Goal: Task Accomplishment & Management: Manage account settings

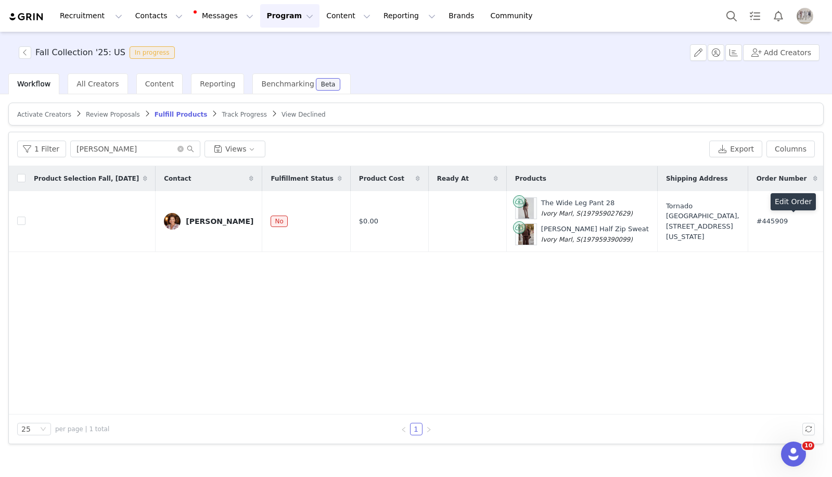
click at [58, 116] on span "Activate Creators" at bounding box center [44, 114] width 54 height 7
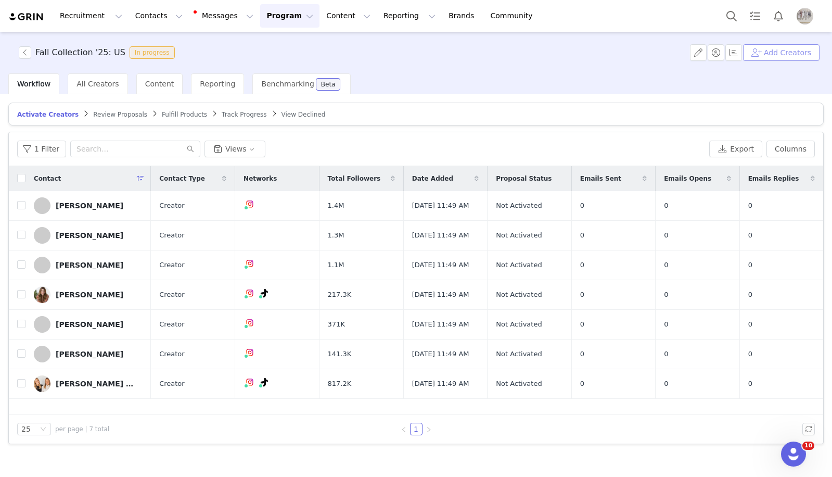
click at [771, 54] on button "Add Creators" at bounding box center [781, 52] width 76 height 17
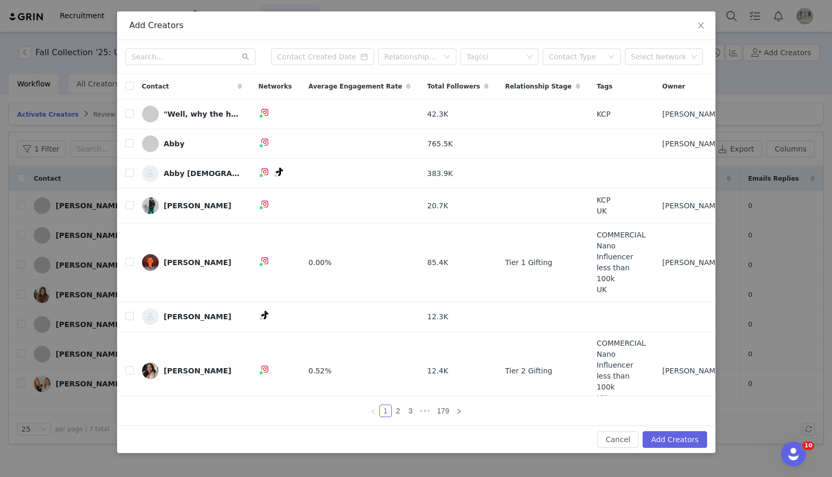
click at [177, 65] on div "Relationship Stage Tag(s) Contact Type Select Network" at bounding box center [416, 57] width 598 height 34
click at [177, 54] on input "text" at bounding box center [190, 56] width 130 height 17
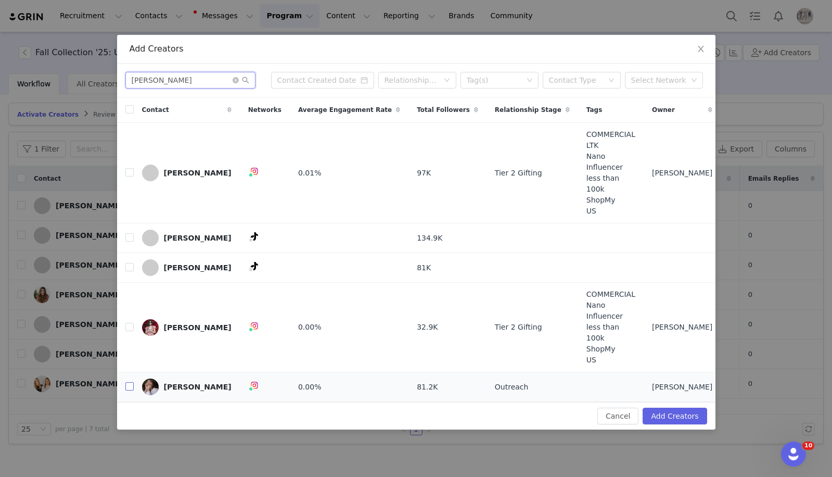
type input "[PERSON_NAME]"
click at [130, 382] on input "checkbox" at bounding box center [129, 386] width 8 height 8
checkbox input "true"
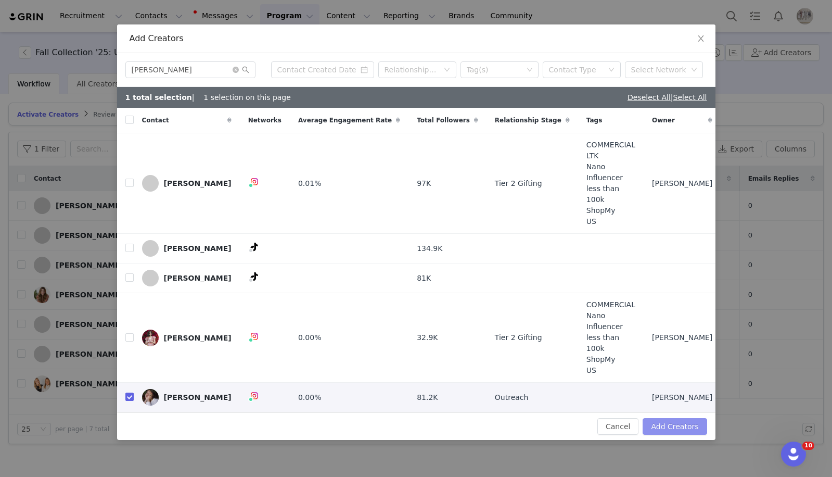
click at [672, 418] on button "Add Creators" at bounding box center [675, 426] width 64 height 17
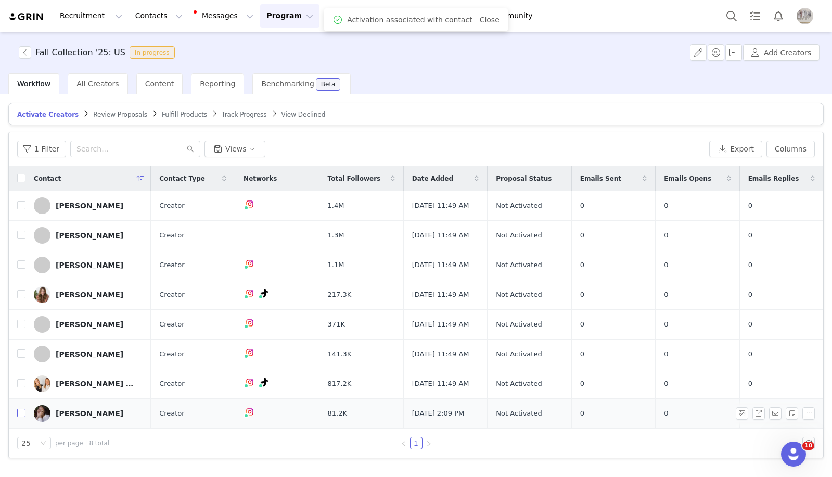
click at [21, 413] on input "checkbox" at bounding box center [21, 412] width 8 height 8
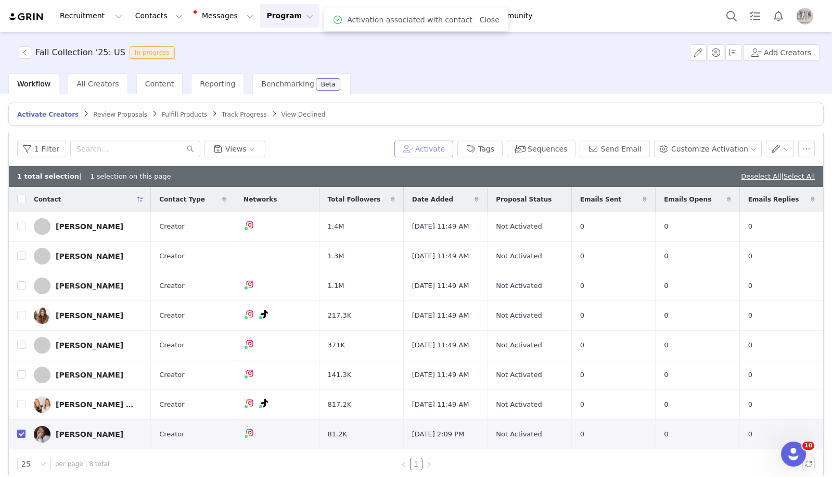
click at [449, 144] on button "Activate" at bounding box center [423, 148] width 59 height 17
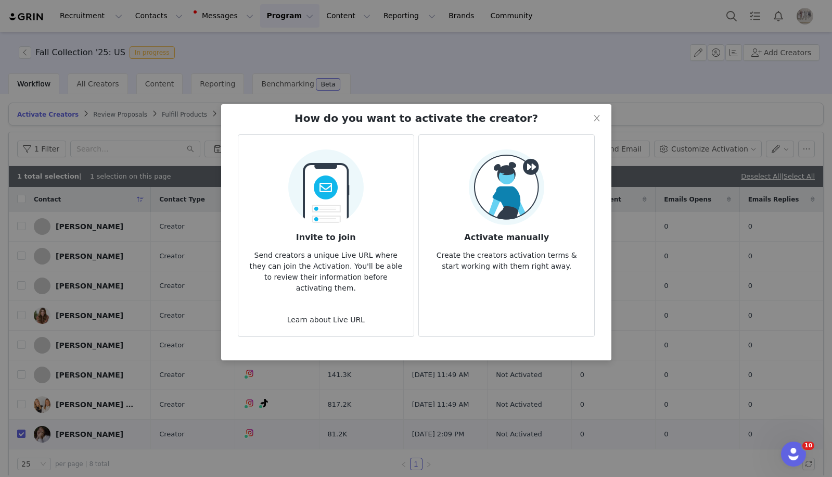
click at [527, 191] on img at bounding box center [506, 186] width 75 height 75
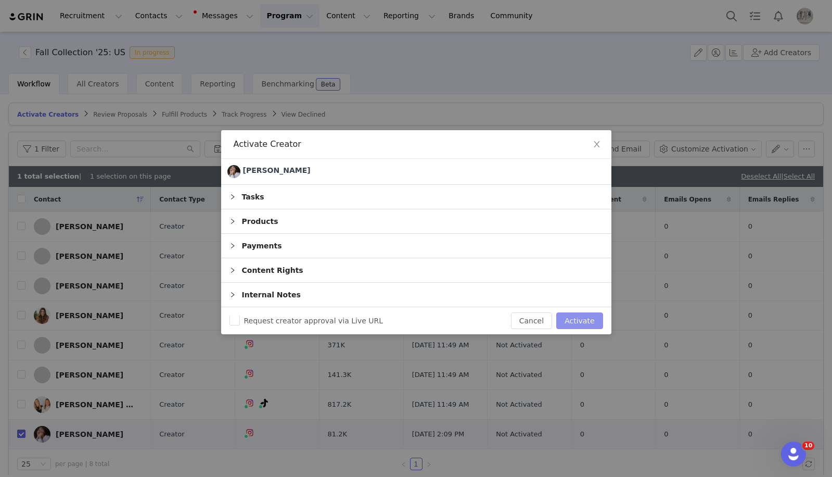
click at [582, 319] on button "Activate" at bounding box center [579, 320] width 46 height 17
checkbox input "false"
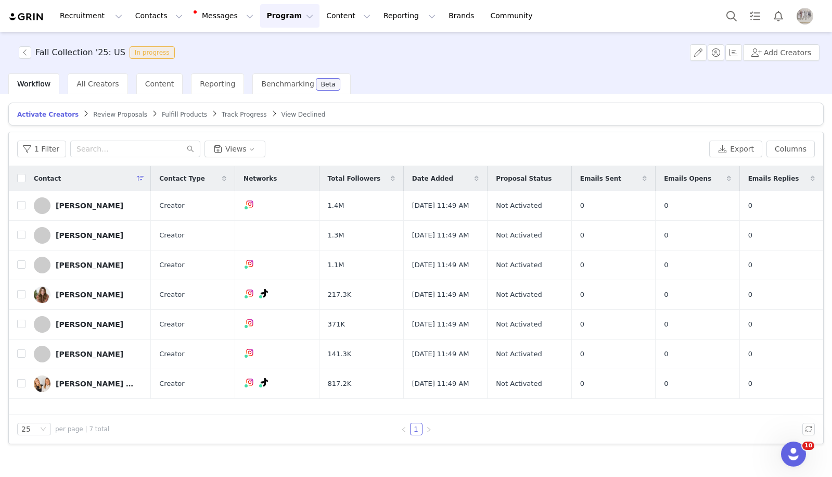
click at [172, 118] on span "Fulfill Products" at bounding box center [184, 114] width 45 height 7
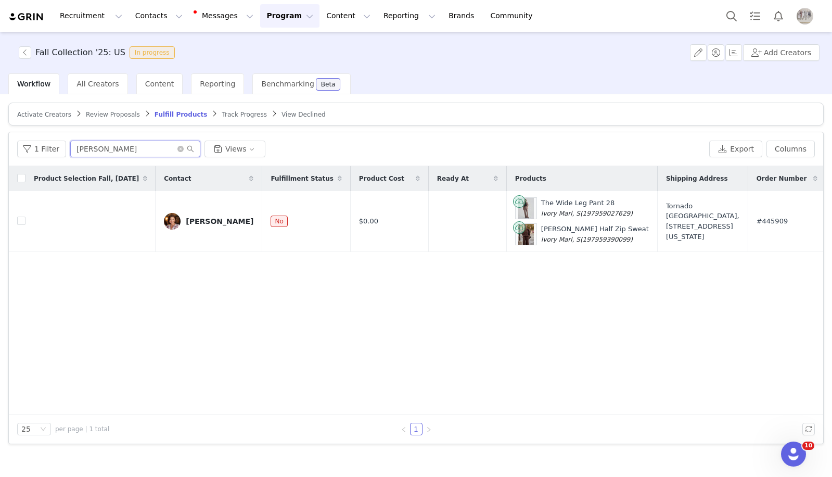
click at [118, 149] on input "[PERSON_NAME]" at bounding box center [135, 148] width 130 height 17
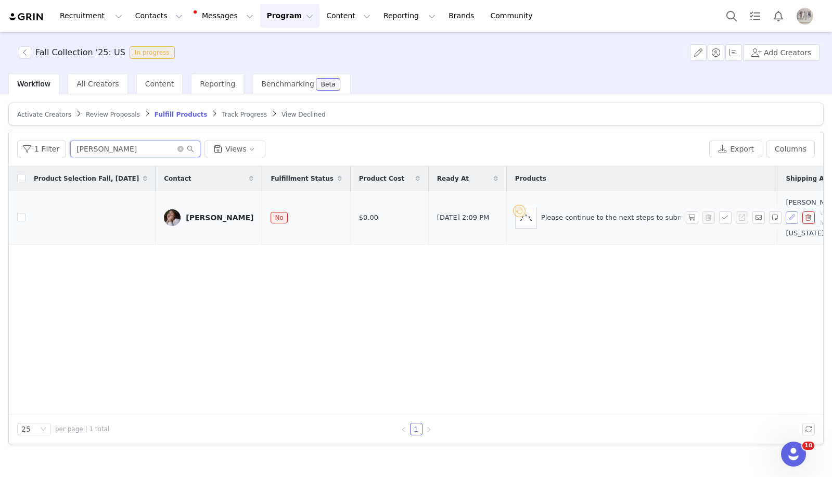
type input "[PERSON_NAME]"
click at [791, 219] on button "button" at bounding box center [792, 217] width 12 height 12
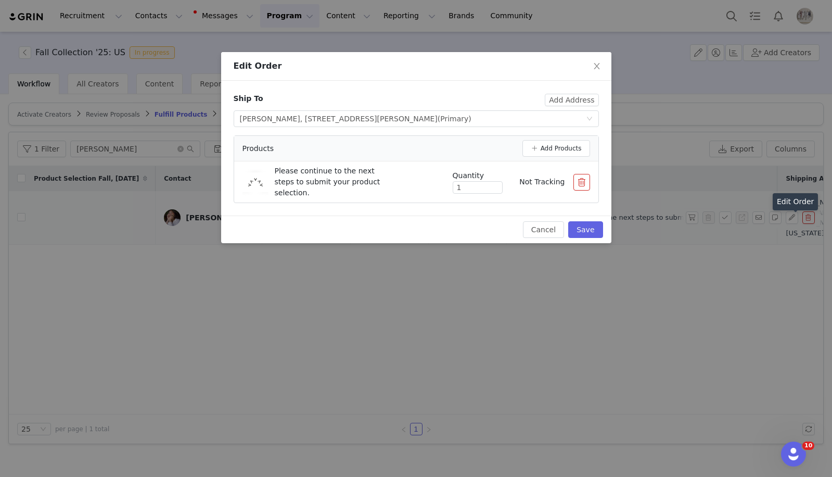
click at [584, 190] on div "Quantity 1 Not Tracking" at bounding box center [517, 181] width 146 height 23
click at [584, 188] on button "button" at bounding box center [581, 182] width 17 height 17
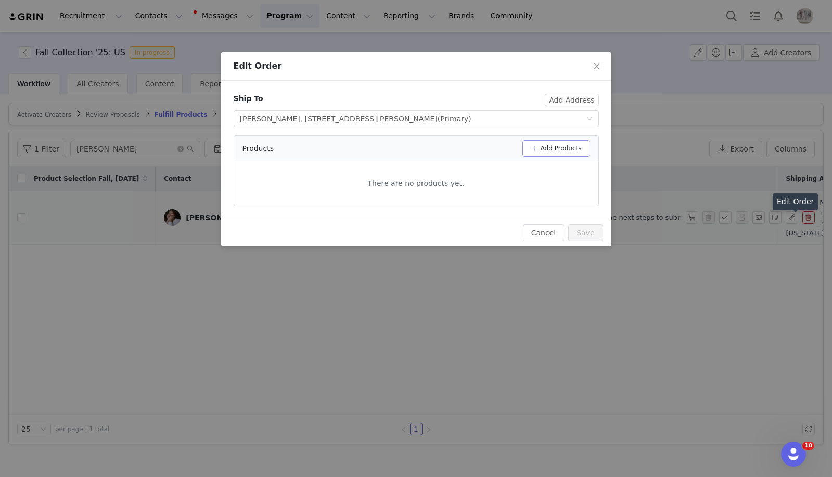
click at [572, 145] on button "Add Products" at bounding box center [556, 148] width 68 height 17
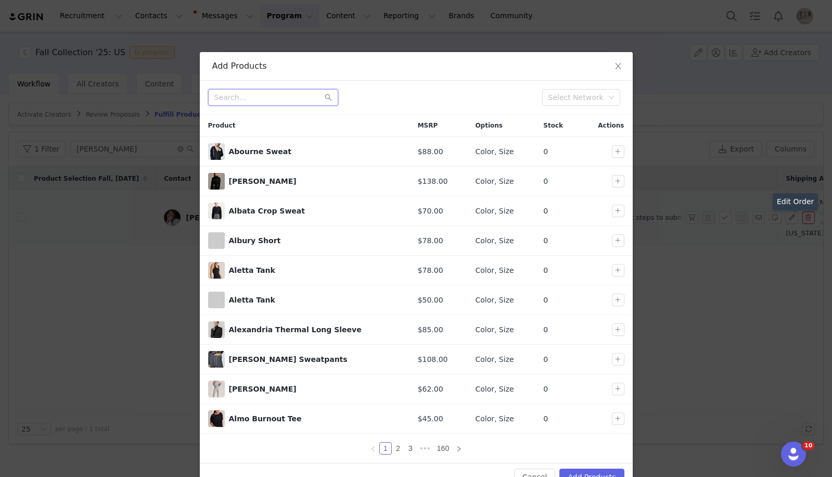
click at [260, 101] on input "text" at bounding box center [273, 97] width 130 height 17
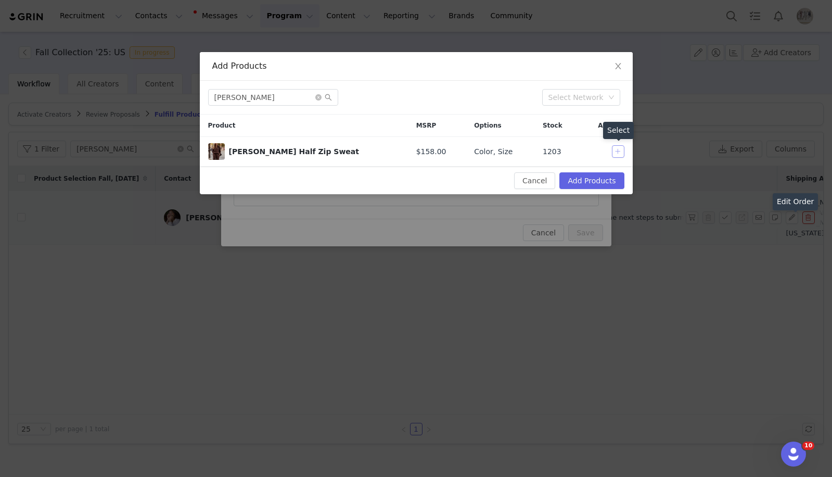
click at [618, 157] on button "button" at bounding box center [618, 151] width 12 height 12
click at [257, 103] on input "[PERSON_NAME]" at bounding box center [273, 97] width 130 height 17
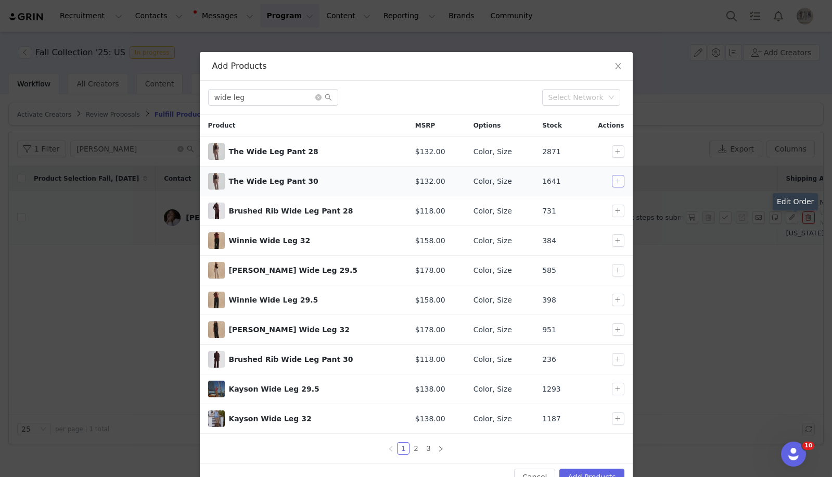
click at [620, 181] on button "button" at bounding box center [618, 181] width 12 height 12
click at [280, 101] on input "wide leg" at bounding box center [273, 97] width 130 height 17
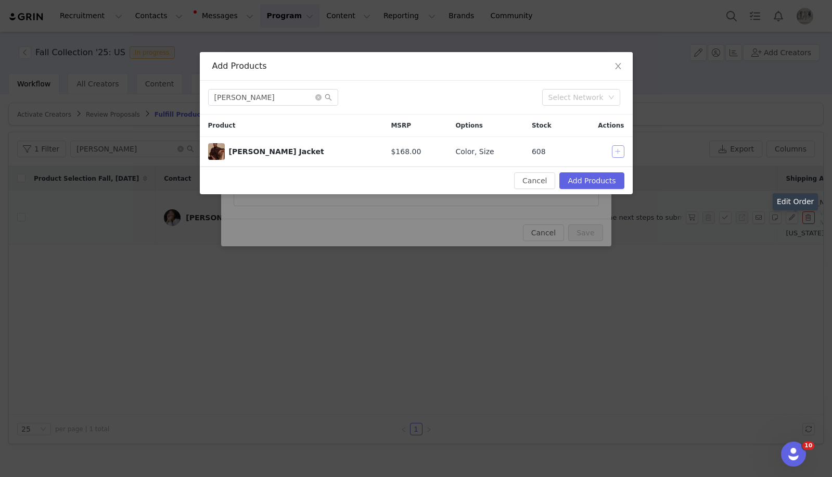
click at [620, 151] on button "button" at bounding box center [618, 151] width 12 height 12
click at [282, 94] on input "[PERSON_NAME]" at bounding box center [273, 97] width 130 height 17
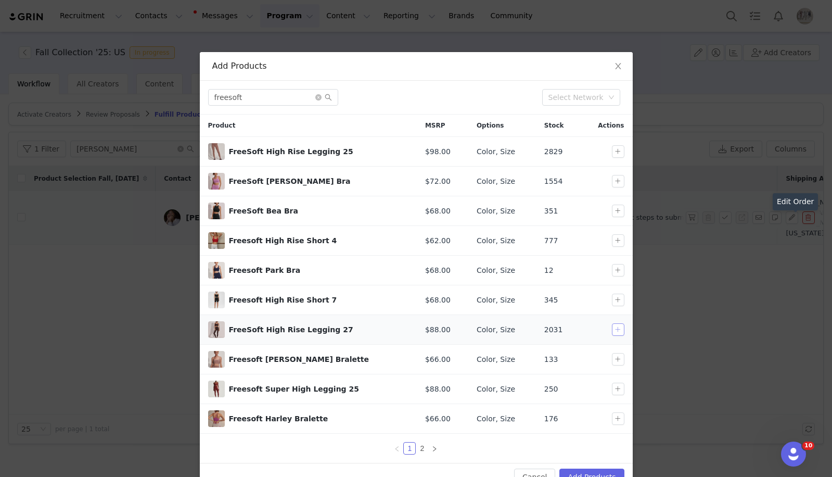
click at [616, 329] on button "button" at bounding box center [618, 329] width 12 height 12
click at [233, 92] on input "freesoft" at bounding box center [273, 97] width 130 height 17
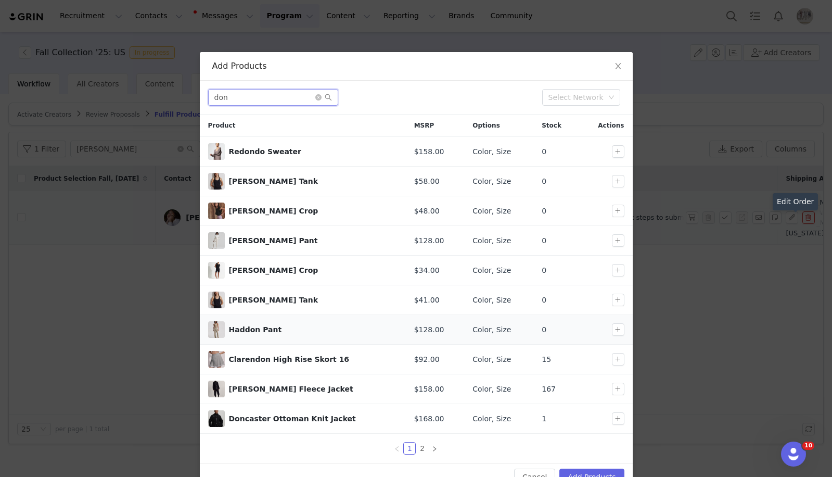
scroll to position [26, 0]
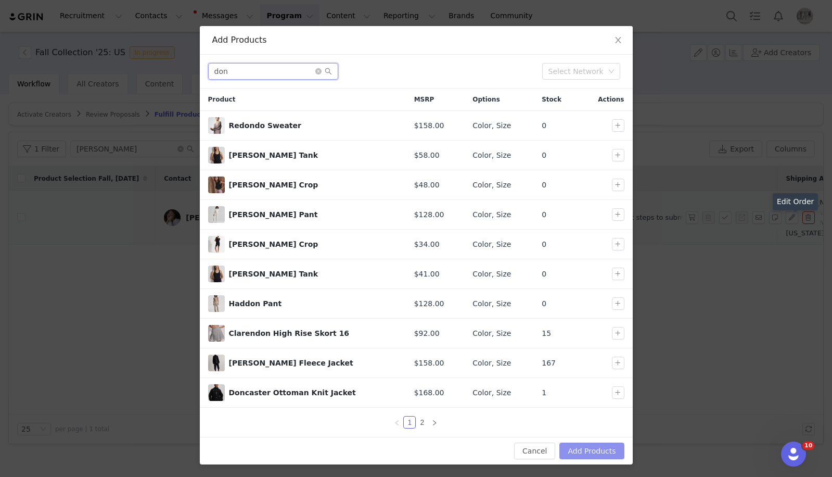
type input "don"
click at [599, 456] on button "Add Products" at bounding box center [591, 450] width 65 height 17
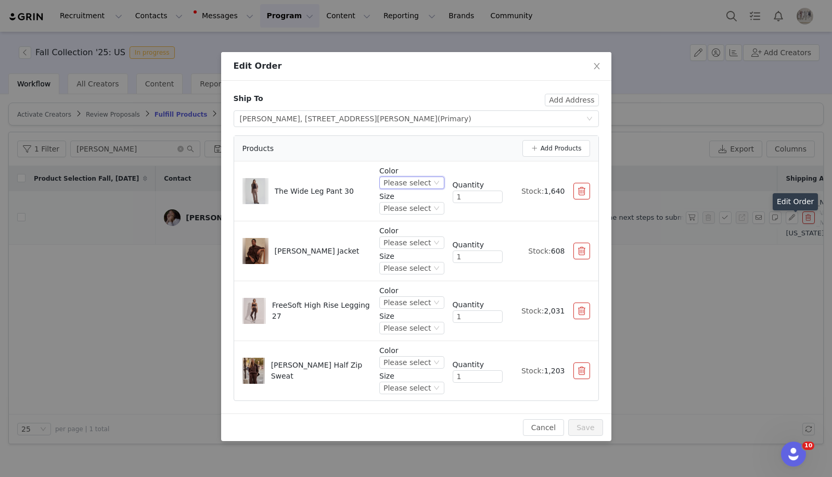
click at [405, 184] on div "Please select" at bounding box center [406, 182] width 47 height 11
click at [420, 313] on li "Coffee Bean Marl" at bounding box center [412, 310] width 61 height 17
click at [399, 209] on div "Please select" at bounding box center [391, 207] width 47 height 11
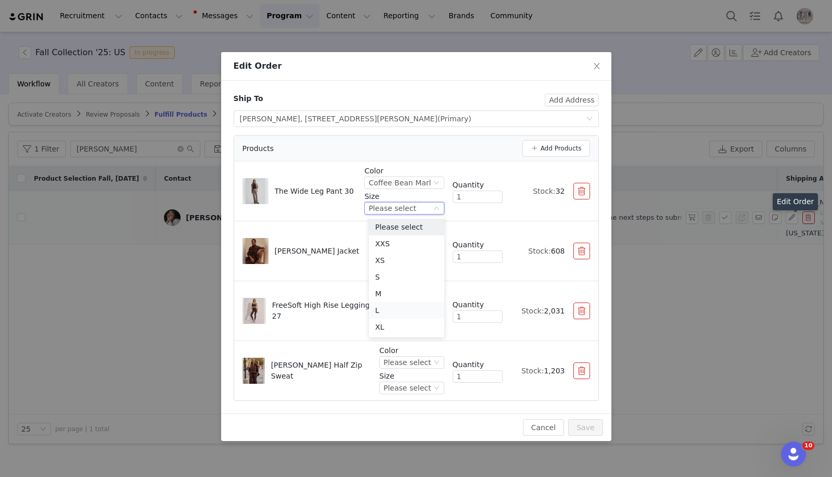
click at [384, 311] on li "L" at bounding box center [406, 310] width 75 height 17
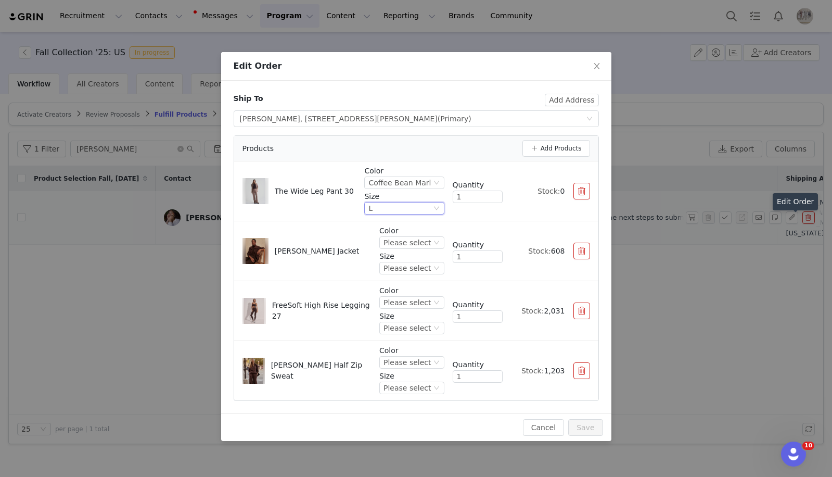
click at [432, 206] on div "L" at bounding box center [404, 208] width 80 height 12
click at [436, 205] on icon "icon: down" at bounding box center [436, 208] width 6 height 6
click at [566, 147] on button "Add Products" at bounding box center [556, 148] width 68 height 17
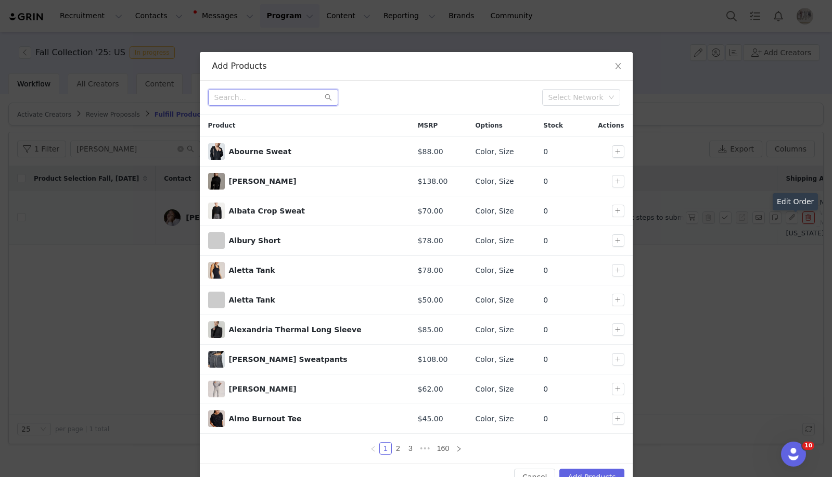
click at [260, 97] on input "text" at bounding box center [273, 97] width 130 height 17
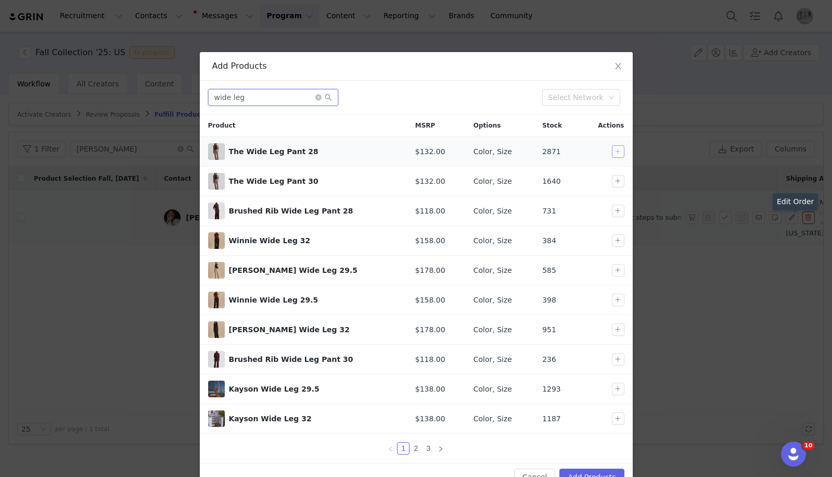
type input "wide leg"
click at [615, 150] on button "button" at bounding box center [618, 151] width 12 height 12
click at [587, 470] on button "Add Products" at bounding box center [591, 476] width 65 height 17
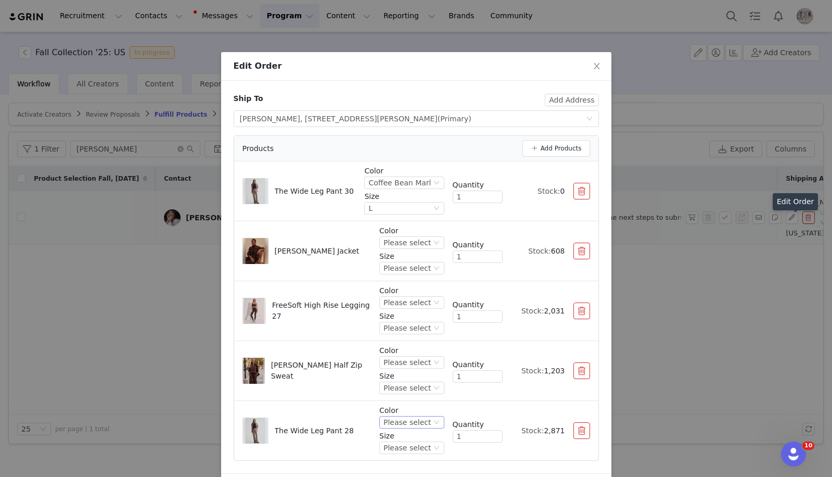
click at [412, 420] on div "Please select" at bounding box center [406, 421] width 47 height 11
click at [415, 399] on li "Coffee Bean Marl" at bounding box center [412, 403] width 61 height 17
click at [415, 457] on li "The Wide Leg Pant 28 Color Coffee Bean Marl Size Please select Quantity 1 Stock…" at bounding box center [416, 430] width 364 height 59
click at [415, 446] on div "Please select" at bounding box center [391, 447] width 47 height 11
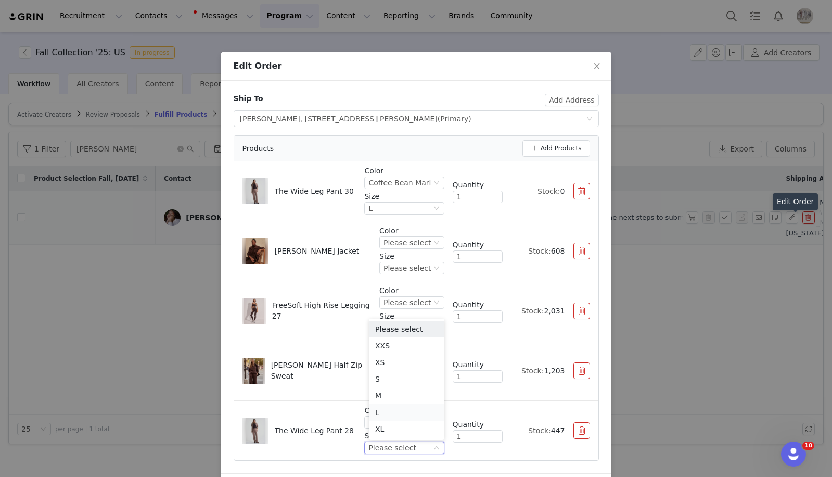
click at [395, 413] on li "L" at bounding box center [406, 412] width 75 height 17
click at [581, 192] on button "button" at bounding box center [581, 191] width 17 height 17
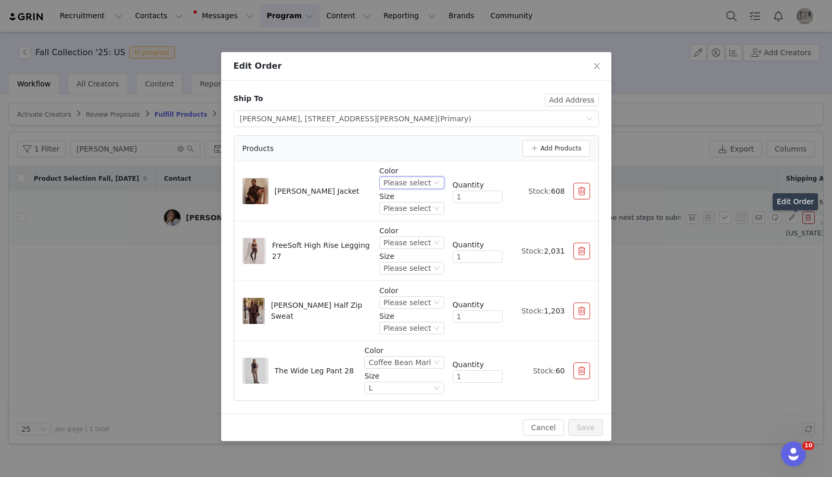
click at [401, 177] on div "Please select" at bounding box center [406, 182] width 47 height 11
click at [404, 215] on li "Coffee Bean" at bounding box center [412, 218] width 61 height 17
click at [423, 203] on div "Please select" at bounding box center [406, 207] width 47 height 11
click at [398, 292] on li "M" at bounding box center [412, 293] width 61 height 17
click at [408, 242] on div "Please select" at bounding box center [406, 242] width 47 height 11
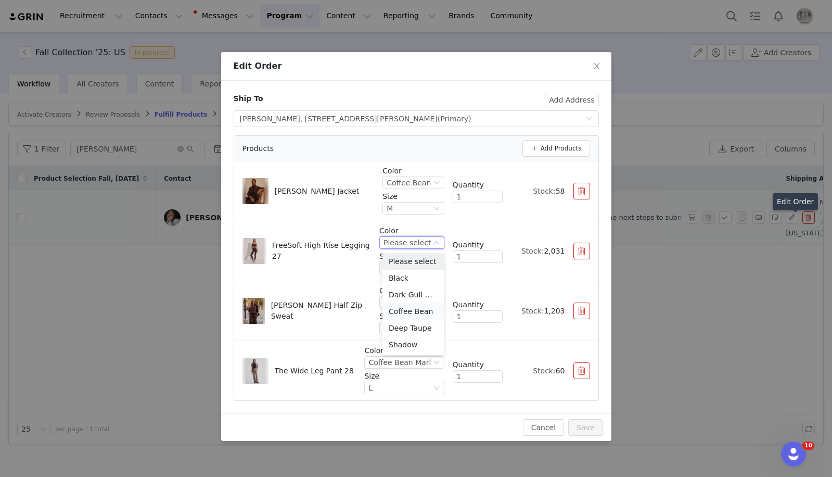
click at [409, 309] on li "Coffee Bean" at bounding box center [412, 311] width 61 height 17
click at [421, 262] on div "Please select" at bounding box center [406, 267] width 47 height 11
click at [402, 336] on li "S" at bounding box center [412, 336] width 61 height 17
click at [410, 315] on p "Size" at bounding box center [411, 316] width 65 height 11
click at [412, 302] on div "Please select" at bounding box center [406, 302] width 47 height 11
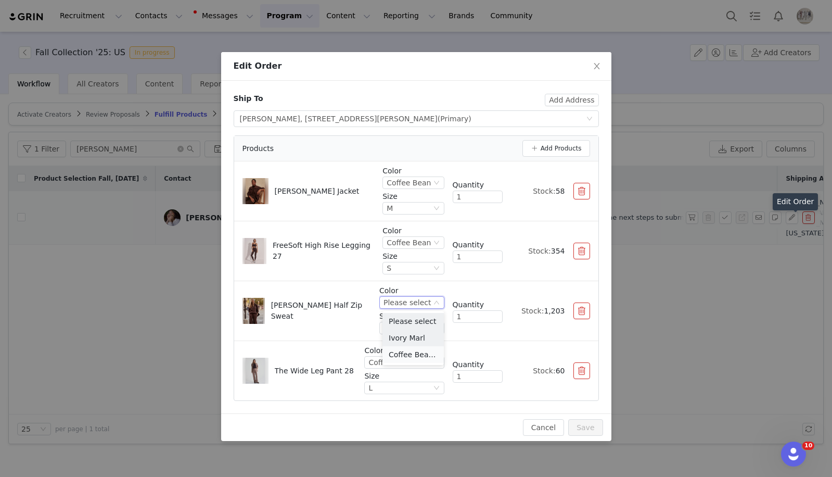
click at [413, 356] on li "Coffee Bean Marl" at bounding box center [412, 354] width 61 height 17
click at [414, 326] on div "Please select" at bounding box center [391, 327] width 47 height 11
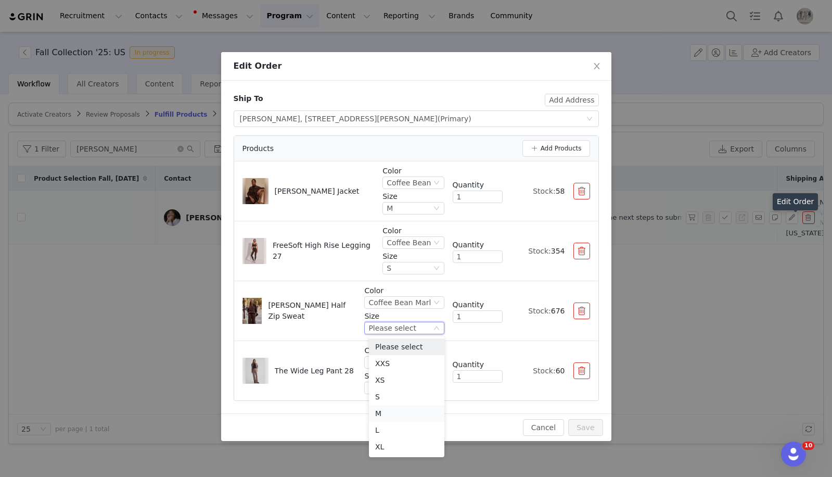
click at [391, 414] on li "M" at bounding box center [406, 413] width 75 height 17
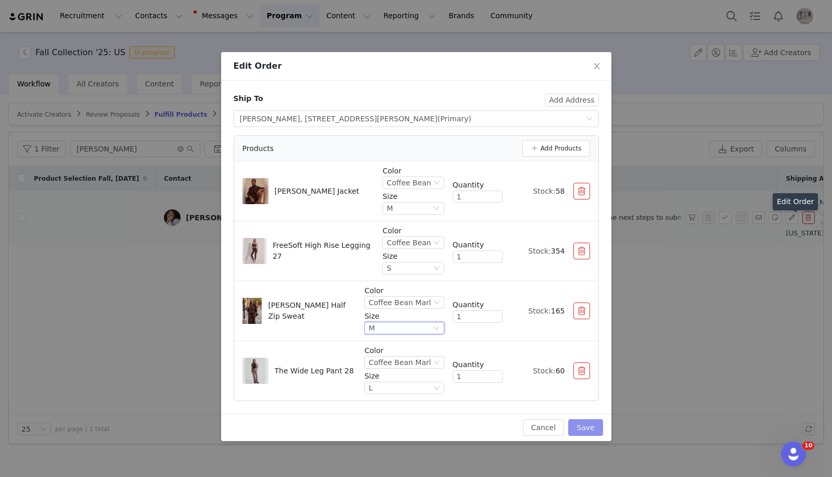
click at [593, 423] on button "Save" at bounding box center [585, 427] width 34 height 17
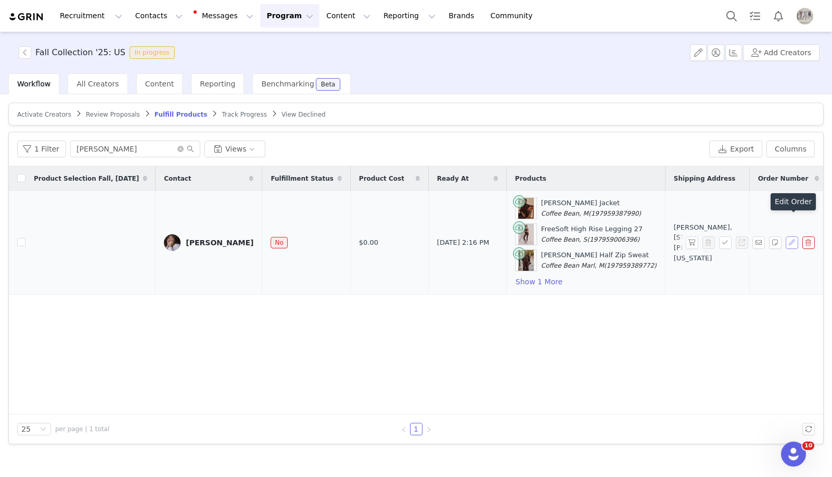
click at [796, 239] on button "button" at bounding box center [792, 242] width 12 height 12
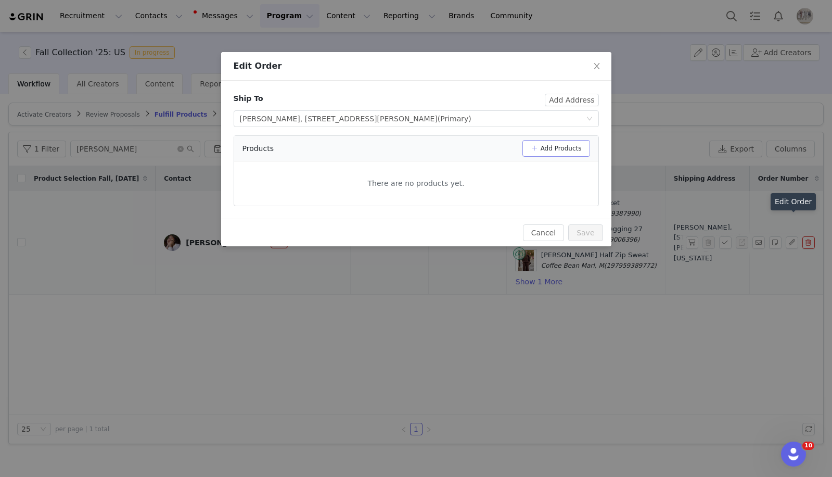
click at [576, 144] on button "Add Products" at bounding box center [556, 148] width 68 height 17
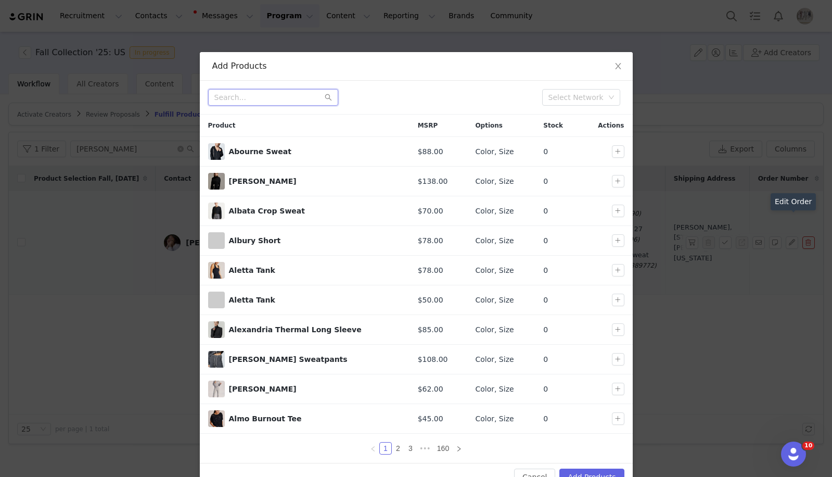
click at [289, 93] on input "text" at bounding box center [273, 97] width 130 height 17
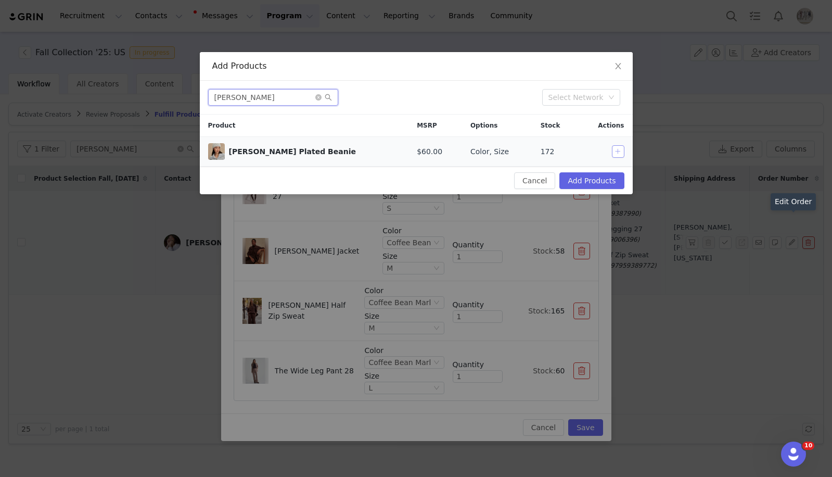
type input "[PERSON_NAME]"
click at [621, 153] on button "button" at bounding box center [618, 151] width 12 height 12
click at [611, 183] on button "Add Products" at bounding box center [591, 180] width 65 height 17
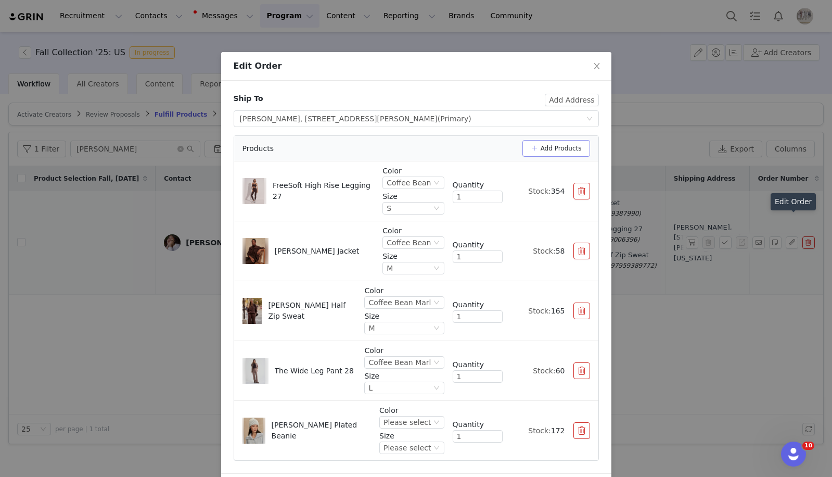
scroll to position [36, 0]
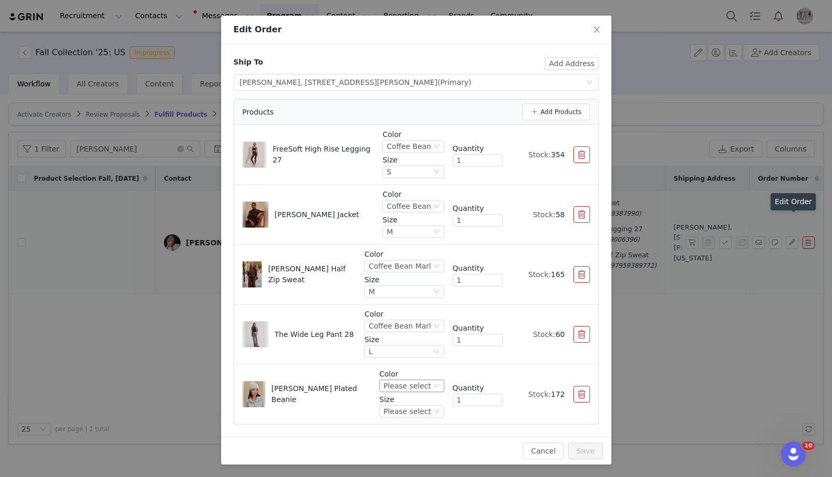
click at [413, 387] on div "Please select" at bounding box center [406, 385] width 47 height 11
click at [465, 410] on div "Color Please select Size Please select Quantity 1 Stock: 172" at bounding box center [484, 393] width 210 height 51
click at [411, 387] on div "Please select" at bounding box center [406, 385] width 47 height 11
click at [412, 418] on li "Cocoa Dust" at bounding box center [412, 421] width 61 height 17
click at [418, 413] on div "Please select" at bounding box center [406, 410] width 47 height 11
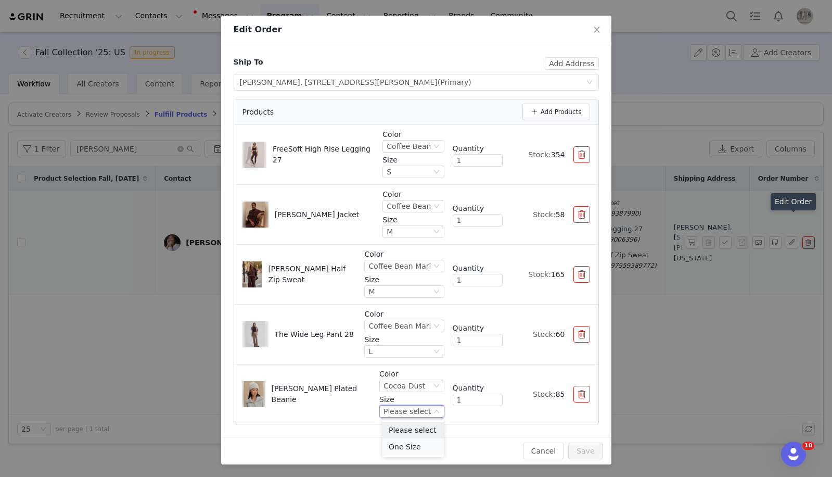
click at [413, 449] on li "One Size" at bounding box center [412, 446] width 61 height 17
click at [576, 449] on button "Save" at bounding box center [585, 450] width 34 height 17
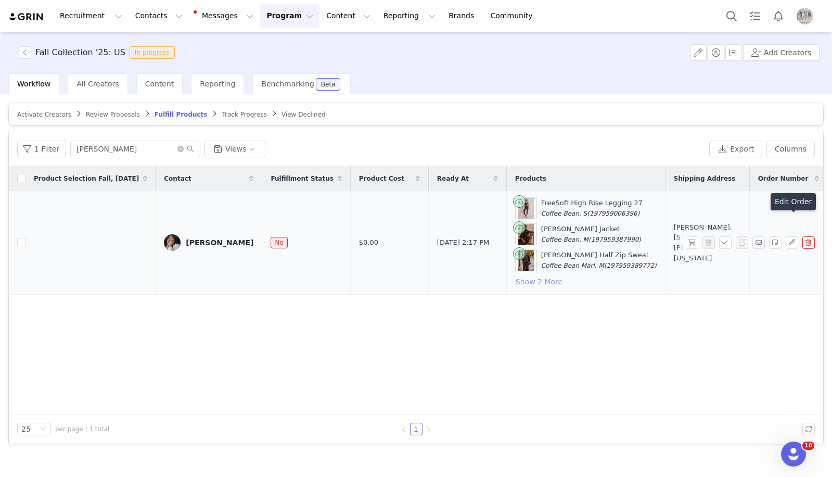
click at [515, 281] on button "Show 2 More" at bounding box center [539, 281] width 48 height 12
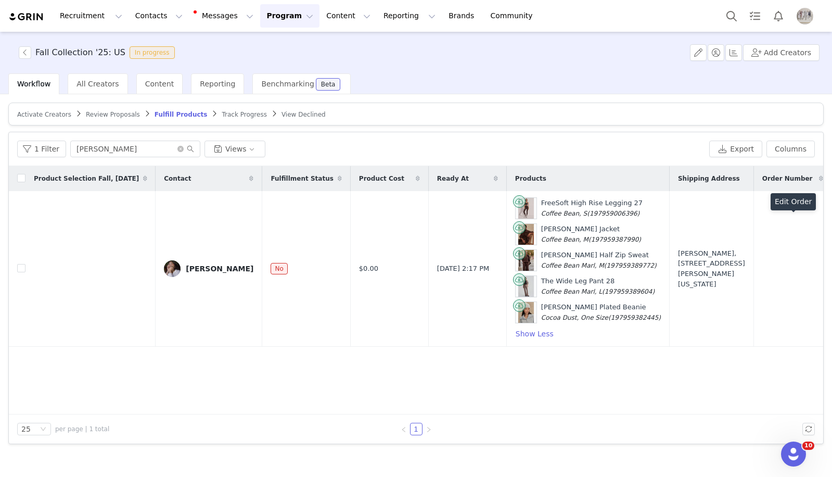
click at [688, 270] on button "button" at bounding box center [692, 268] width 12 height 12
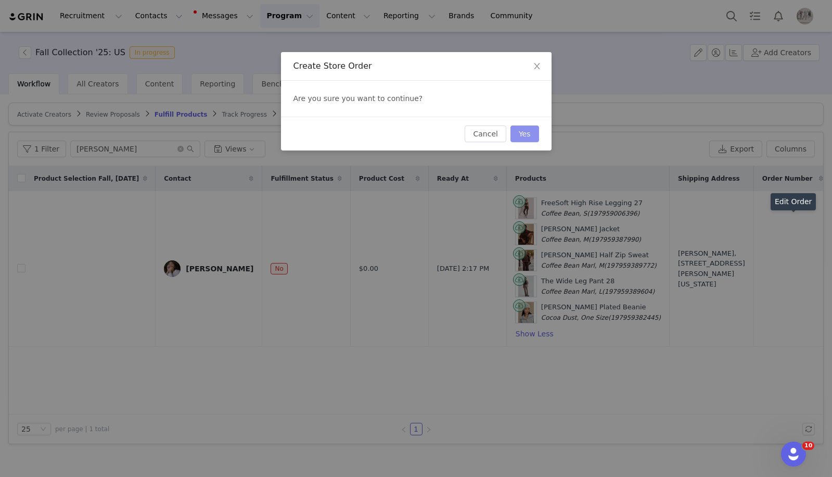
click at [534, 131] on button "Yes" at bounding box center [524, 133] width 29 height 17
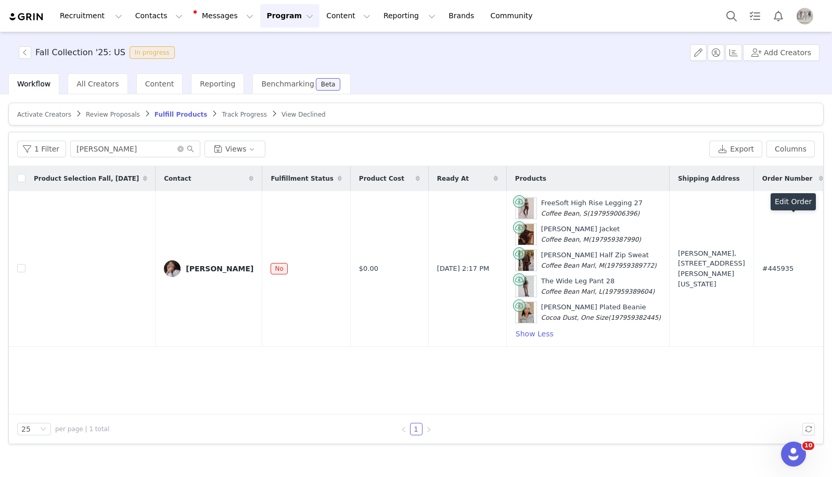
click at [49, 112] on span "Activate Creators" at bounding box center [44, 114] width 54 height 7
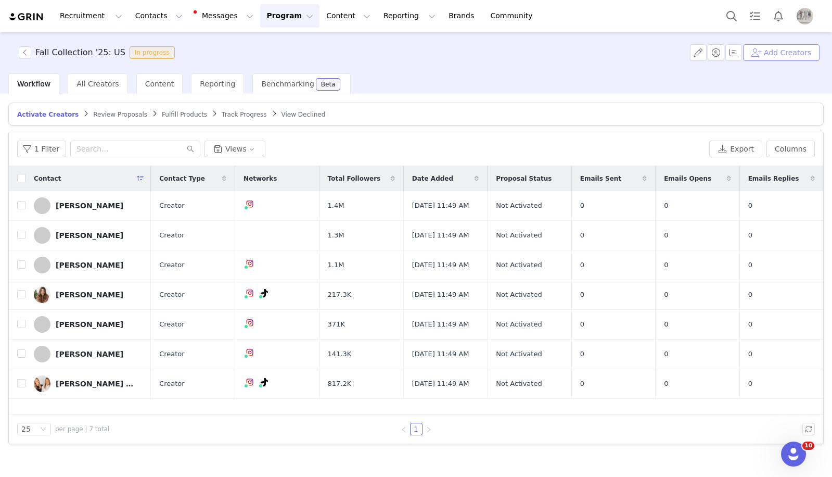
click at [800, 51] on button "Add Creators" at bounding box center [781, 52] width 76 height 17
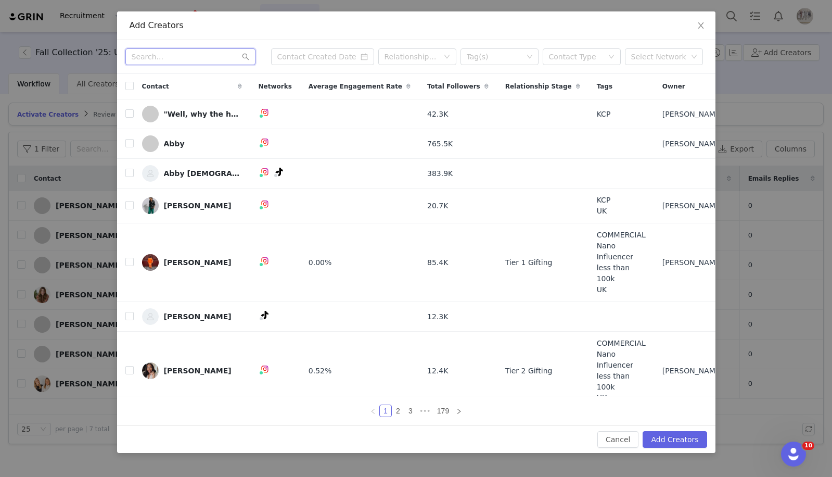
click at [213, 51] on input "text" at bounding box center [190, 56] width 130 height 17
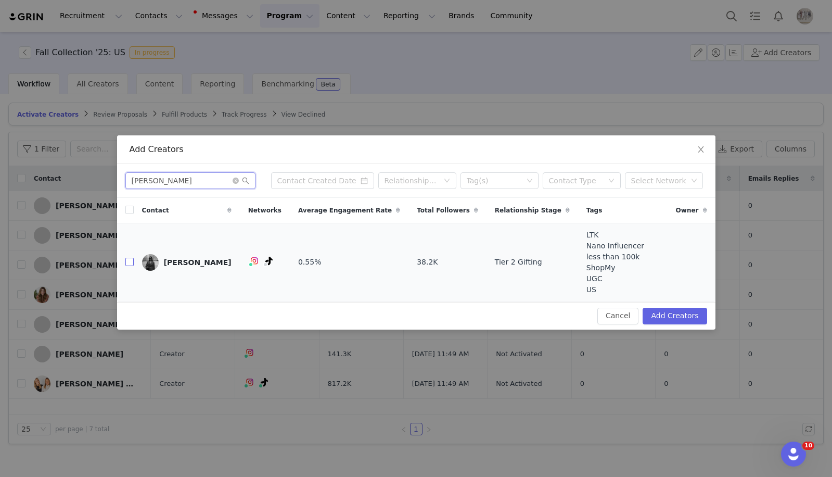
type input "[PERSON_NAME]"
click at [131, 261] on input "checkbox" at bounding box center [129, 262] width 8 height 8
checkbox input "true"
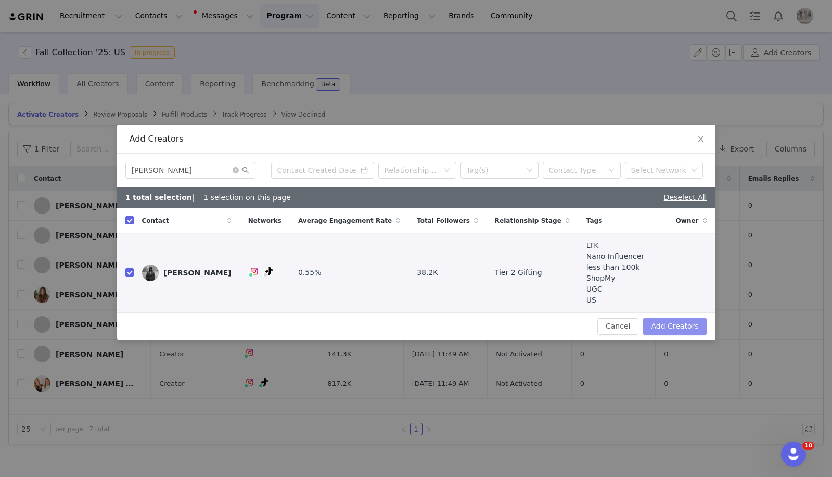
click at [689, 318] on button "Add Creators" at bounding box center [675, 326] width 64 height 17
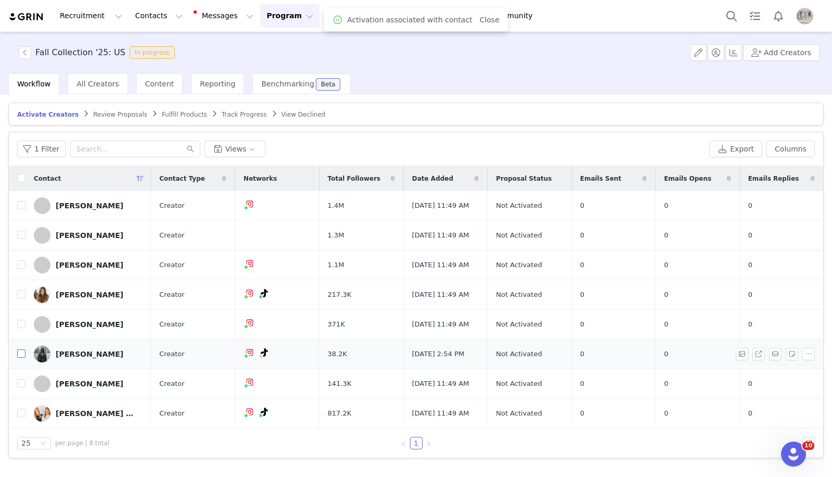
click at [21, 353] on input "checkbox" at bounding box center [21, 353] width 8 height 8
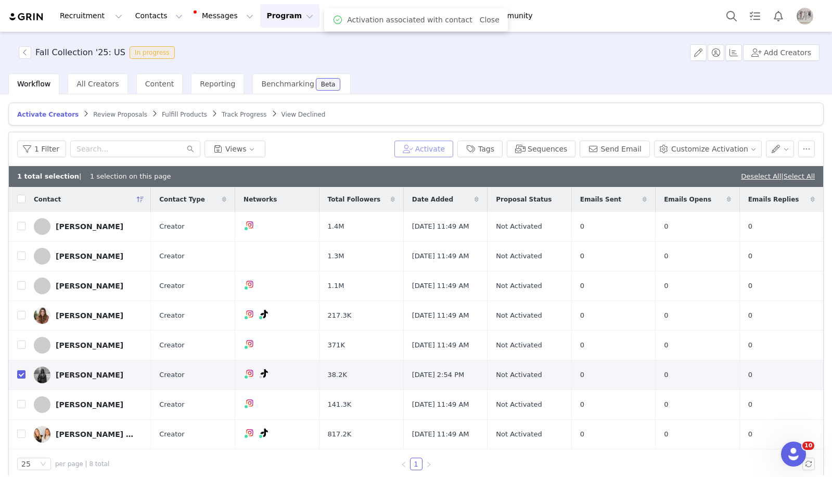
click at [448, 148] on button "Activate" at bounding box center [423, 148] width 59 height 17
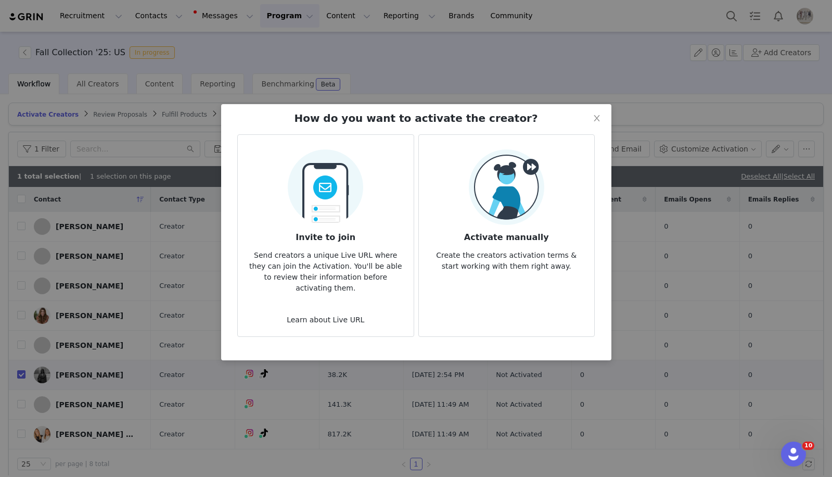
click at [516, 194] on img at bounding box center [506, 186] width 75 height 75
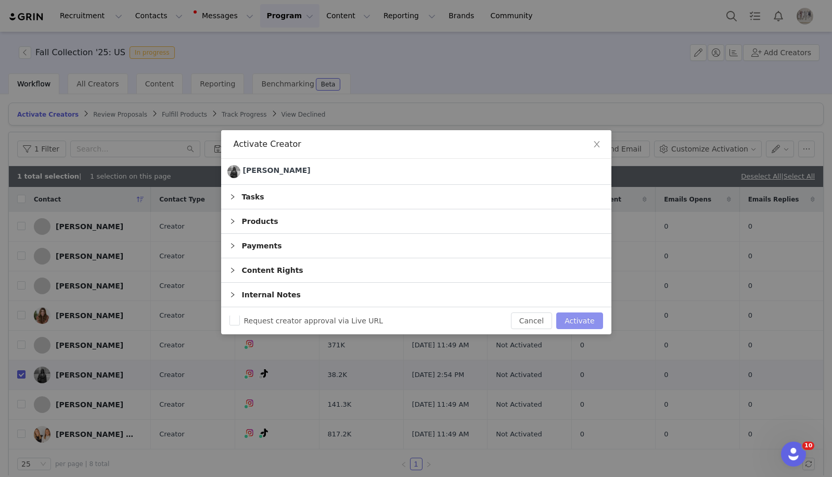
click at [578, 320] on button "Activate" at bounding box center [579, 320] width 46 height 17
checkbox input "false"
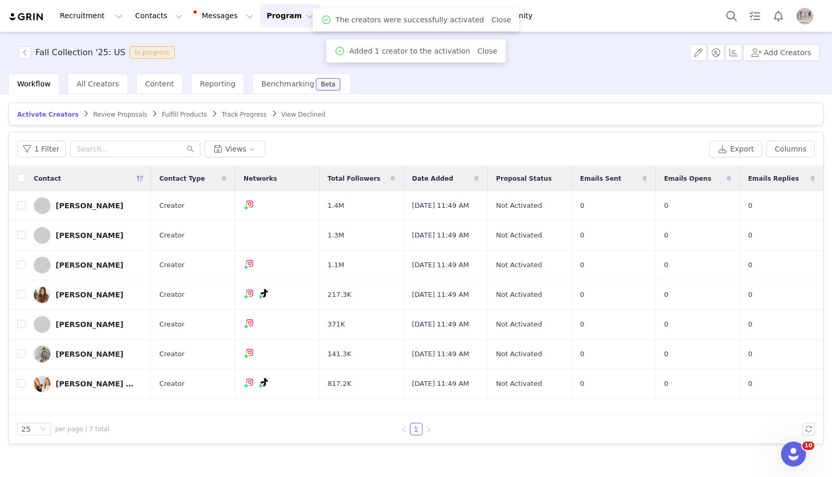
click at [169, 114] on span "Fulfill Products" at bounding box center [184, 114] width 45 height 7
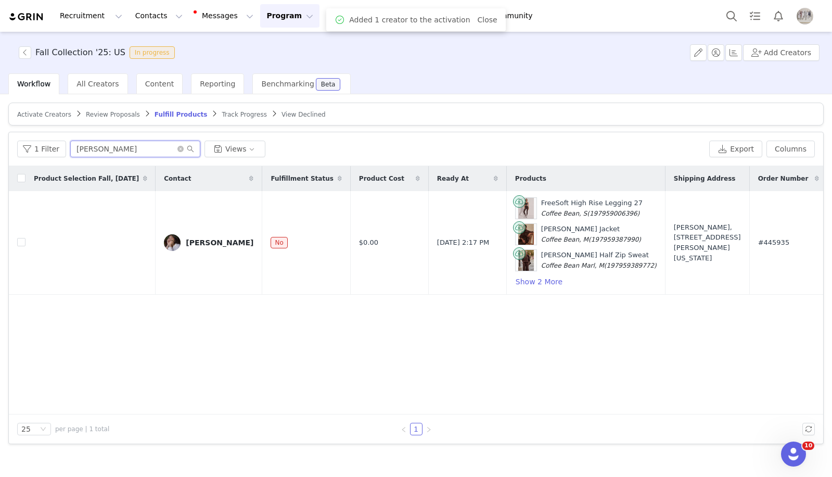
click at [87, 142] on input "[PERSON_NAME]" at bounding box center [135, 148] width 130 height 17
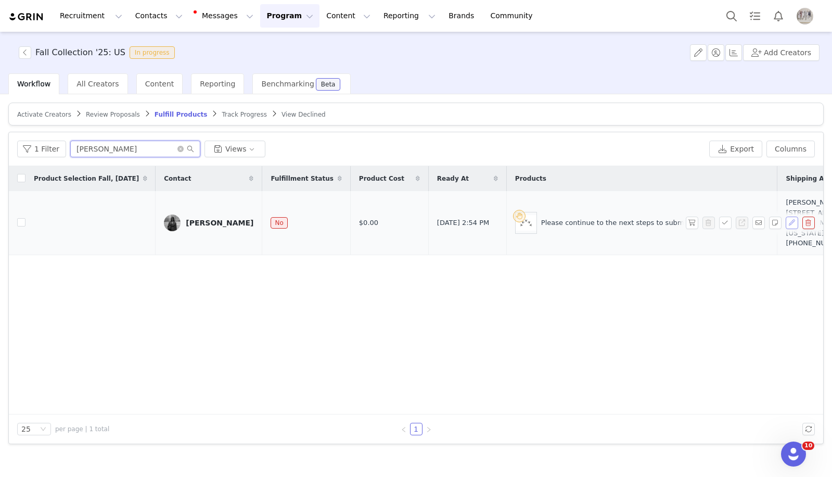
type input "[PERSON_NAME]"
click at [794, 226] on button "button" at bounding box center [792, 222] width 12 height 12
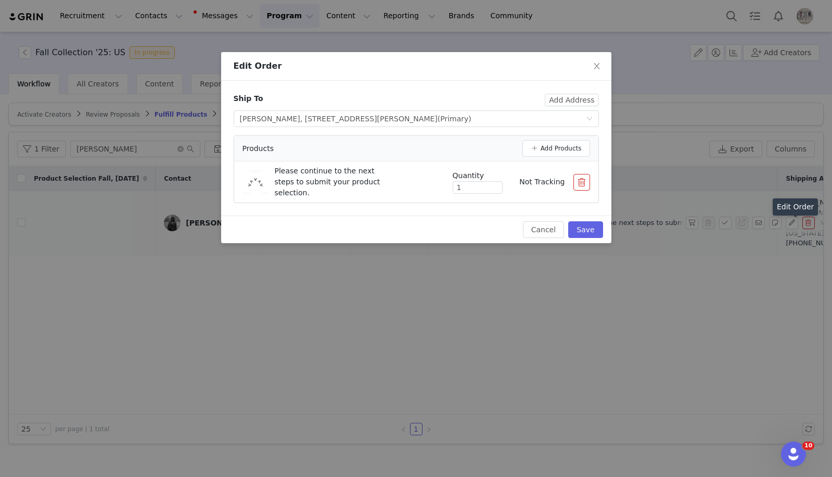
click at [589, 183] on button "button" at bounding box center [581, 182] width 17 height 17
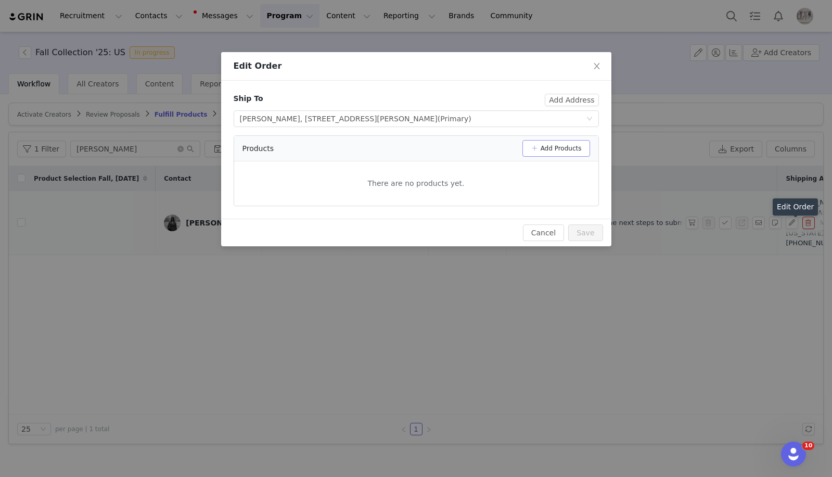
click at [576, 152] on button "Add Products" at bounding box center [556, 148] width 68 height 17
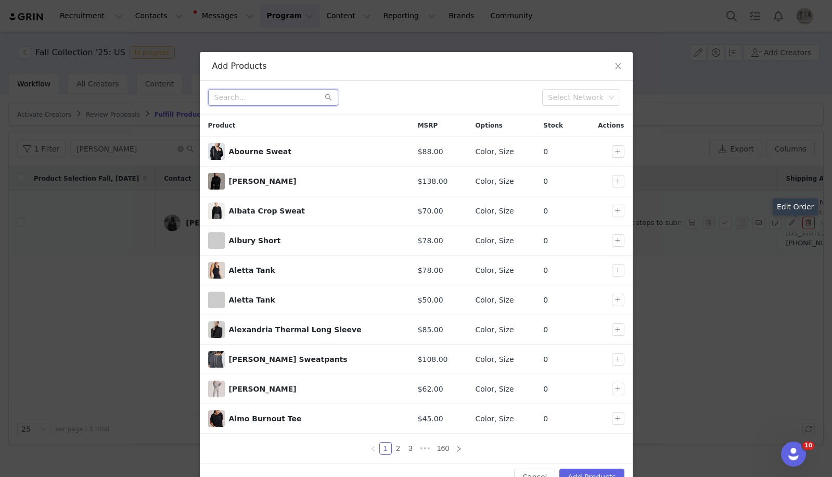
click at [279, 93] on input "text" at bounding box center [273, 97] width 130 height 17
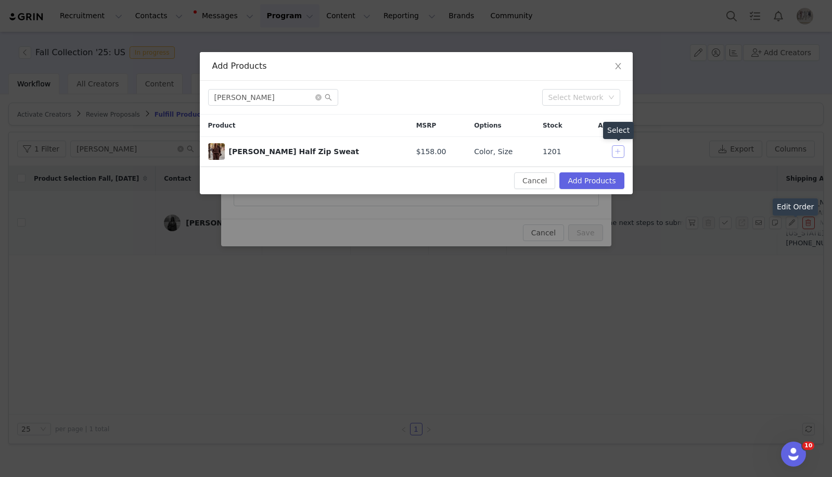
click at [620, 155] on button "button" at bounding box center [618, 151] width 12 height 12
click at [275, 104] on input "[PERSON_NAME]" at bounding box center [273, 97] width 130 height 17
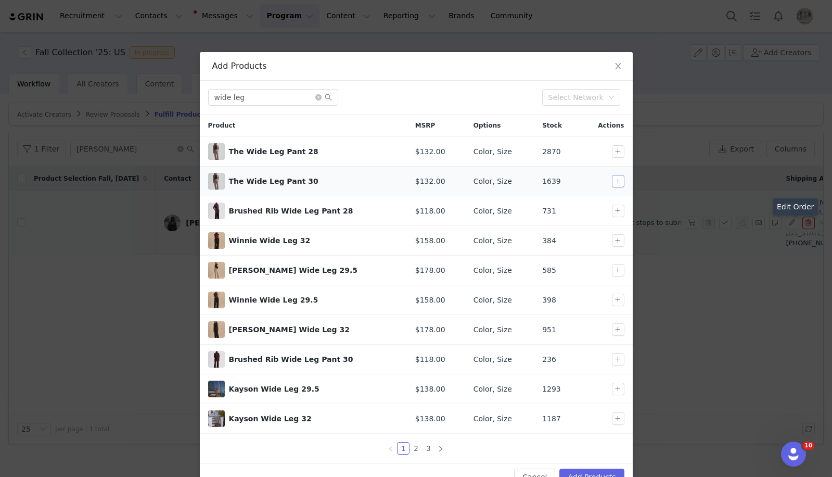
click at [621, 177] on button "button" at bounding box center [618, 181] width 12 height 12
click at [619, 145] on button "button" at bounding box center [618, 151] width 12 height 12
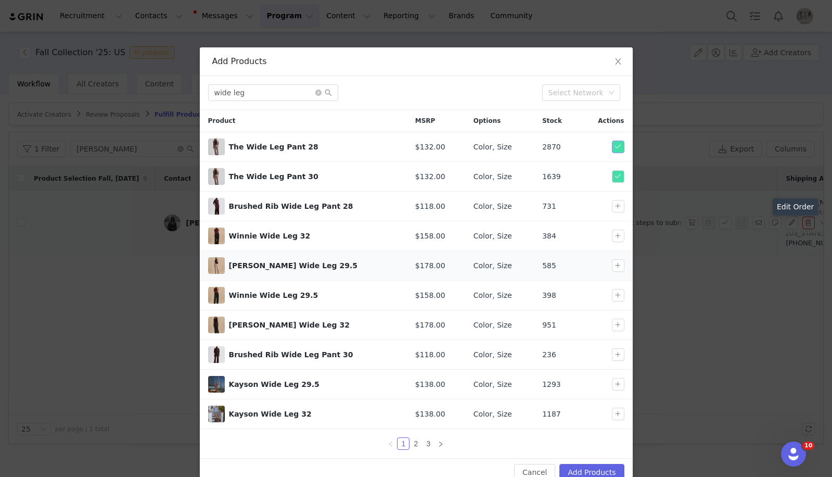
scroll to position [26, 0]
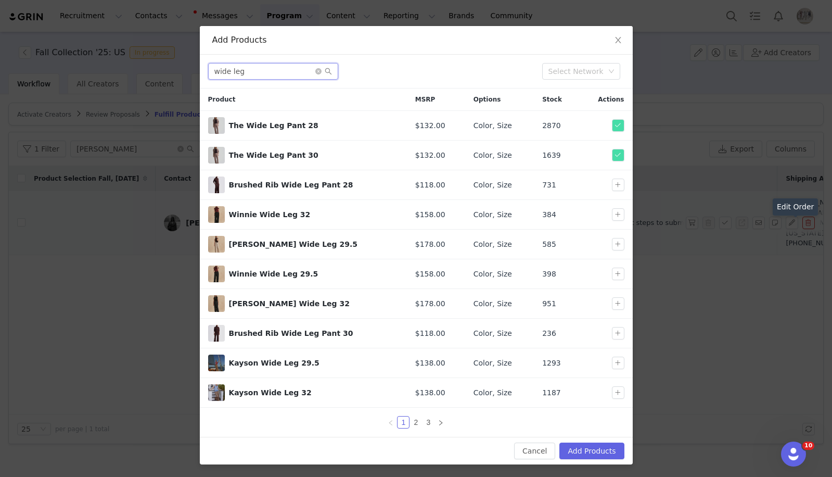
click at [268, 71] on input "wide leg" at bounding box center [273, 71] width 130 height 17
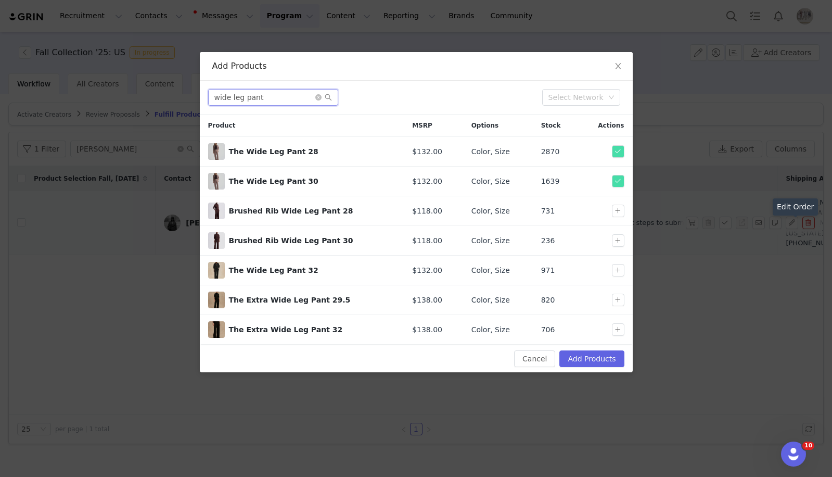
scroll to position [0, 0]
click at [617, 266] on button "button" at bounding box center [618, 270] width 12 height 12
click at [286, 91] on input "wide leg pant" at bounding box center [273, 97] width 130 height 17
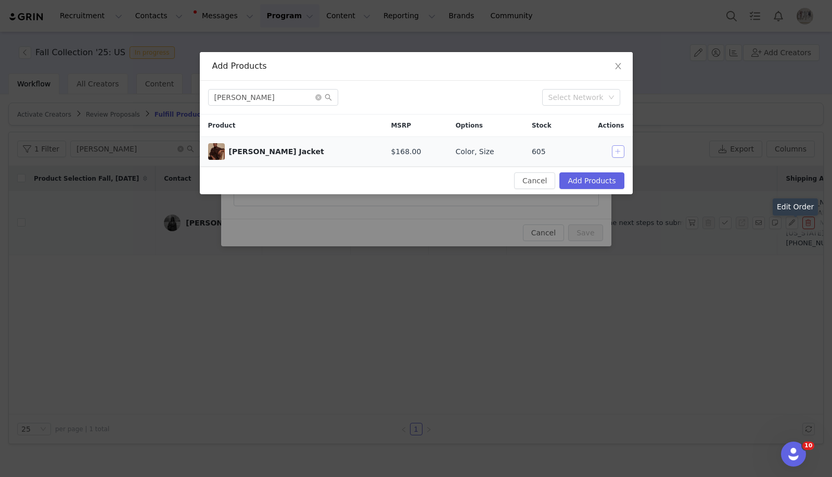
click at [618, 151] on button "button" at bounding box center [618, 151] width 12 height 12
click at [250, 99] on input "[PERSON_NAME]" at bounding box center [273, 97] width 130 height 17
type input "[PERSON_NAME]"
click at [617, 152] on button "button" at bounding box center [618, 151] width 12 height 12
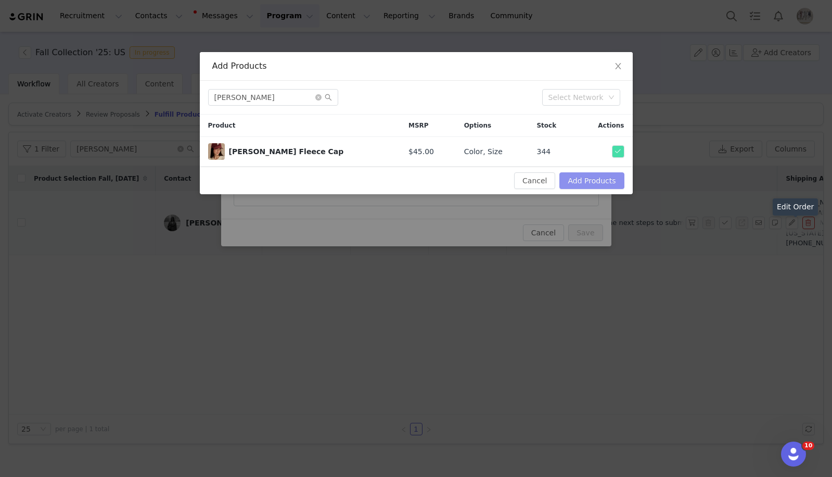
click at [602, 181] on button "Add Products" at bounding box center [591, 180] width 65 height 17
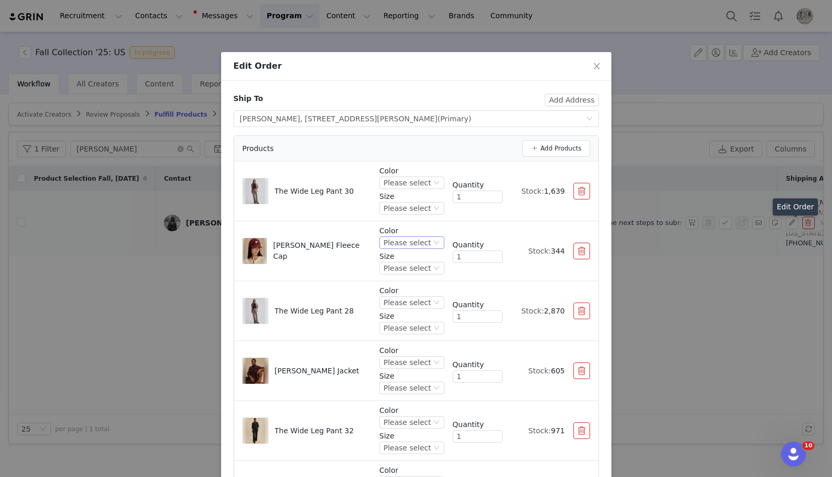
click at [416, 242] on div "Please select" at bounding box center [406, 242] width 47 height 11
click at [404, 280] on li "Black" at bounding box center [412, 278] width 61 height 17
click at [417, 272] on div "Please select" at bounding box center [406, 267] width 47 height 11
click at [411, 307] on li "One Size" at bounding box center [412, 303] width 61 height 17
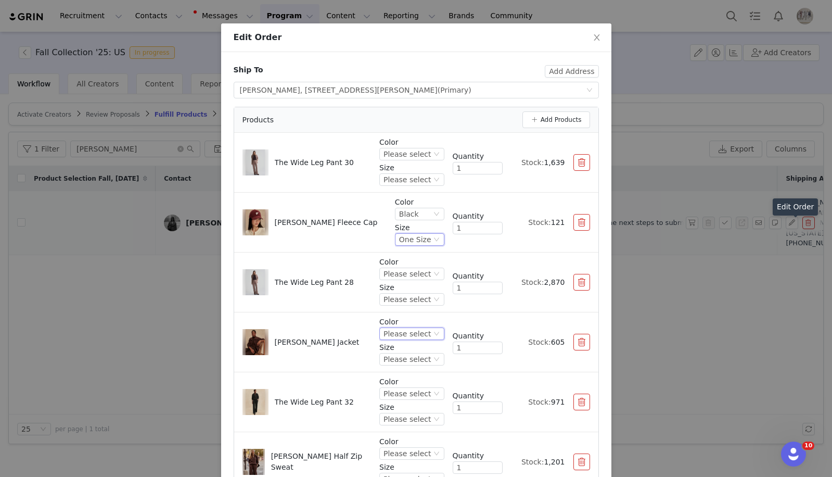
click at [424, 329] on div "Please select" at bounding box center [406, 333] width 47 height 11
click at [416, 385] on li "Silver Birch" at bounding box center [412, 385] width 61 height 17
click at [417, 362] on div "Please select" at bounding box center [406, 358] width 47 height 11
click at [398, 301] on li "M" at bounding box center [412, 307] width 61 height 17
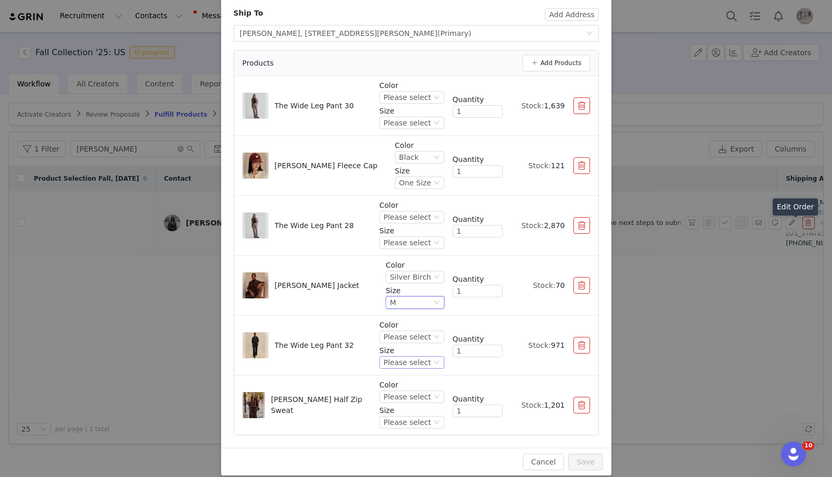
scroll to position [89, 0]
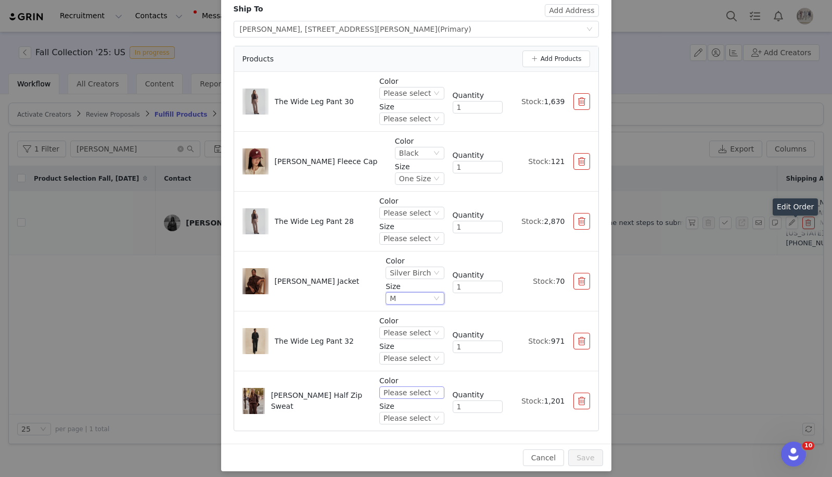
click at [410, 388] on div "Please select" at bounding box center [406, 392] width 47 height 11
click at [402, 443] on li "Coffee Bean Marl" at bounding box center [412, 444] width 61 height 17
click at [402, 408] on p "Size" at bounding box center [404, 406] width 80 height 11
click at [407, 417] on div "Please select" at bounding box center [391, 417] width 47 height 11
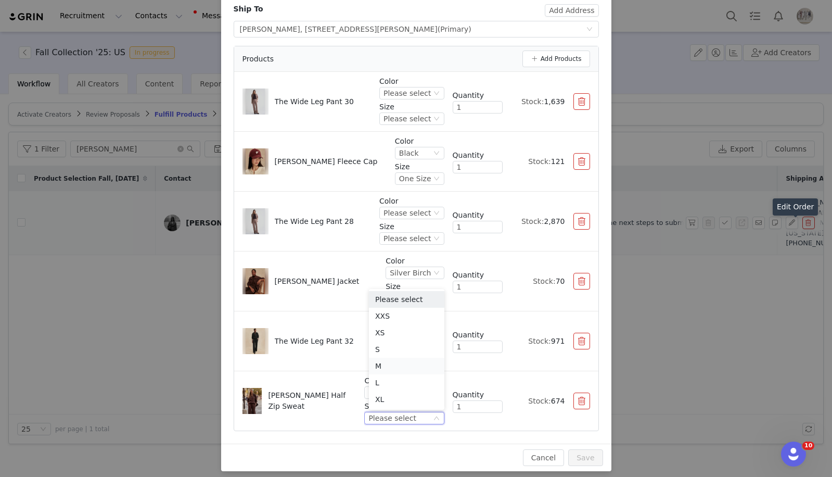
click at [393, 366] on li "M" at bounding box center [406, 365] width 75 height 17
click at [415, 336] on div "Please select" at bounding box center [406, 332] width 47 height 11
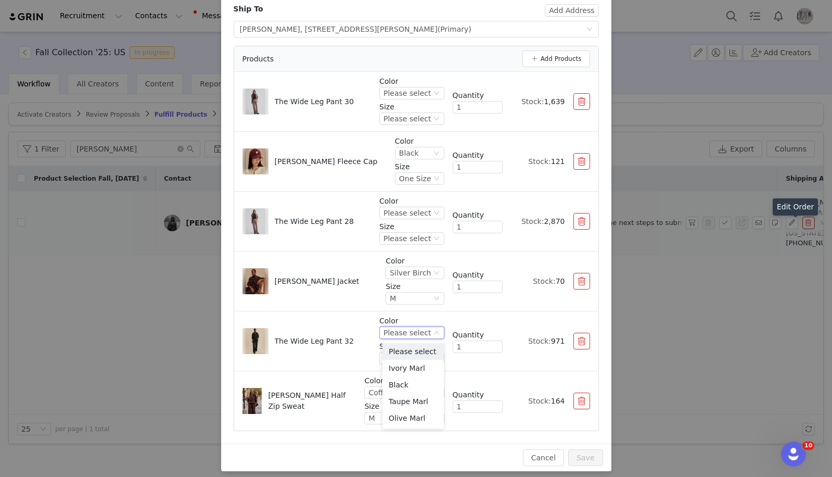
click at [573, 341] on button "button" at bounding box center [581, 341] width 17 height 17
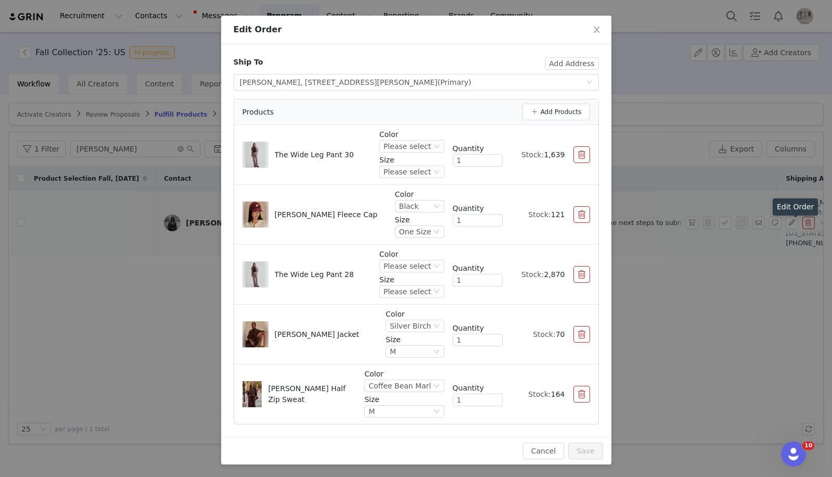
scroll to position [36, 0]
click at [412, 251] on p "Color" at bounding box center [411, 254] width 65 height 11
click at [414, 261] on div "Please select" at bounding box center [406, 265] width 47 height 11
click at [416, 394] on li "Coffee Bean Marl" at bounding box center [412, 394] width 61 height 17
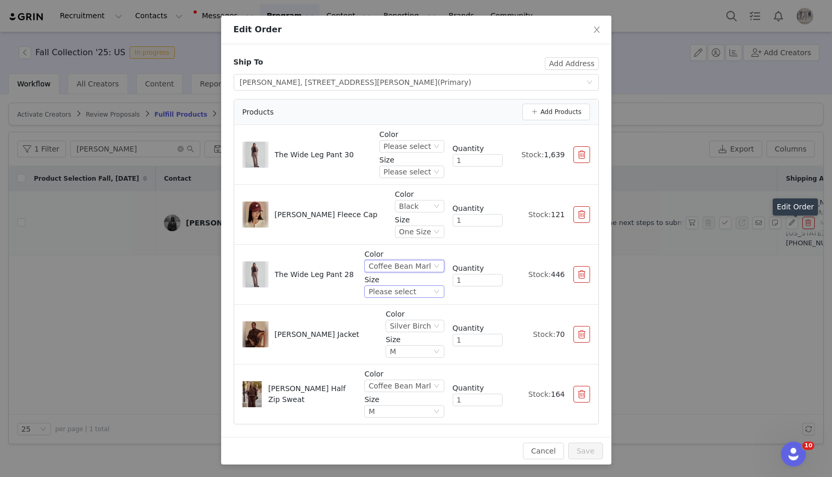
click at [418, 292] on div "Please select" at bounding box center [399, 291] width 62 height 11
click at [388, 383] on li "M" at bounding box center [406, 376] width 75 height 17
click at [424, 152] on div "Color Please select Size Please select" at bounding box center [411, 154] width 65 height 51
click at [425, 145] on div "Please select" at bounding box center [406, 145] width 47 height 11
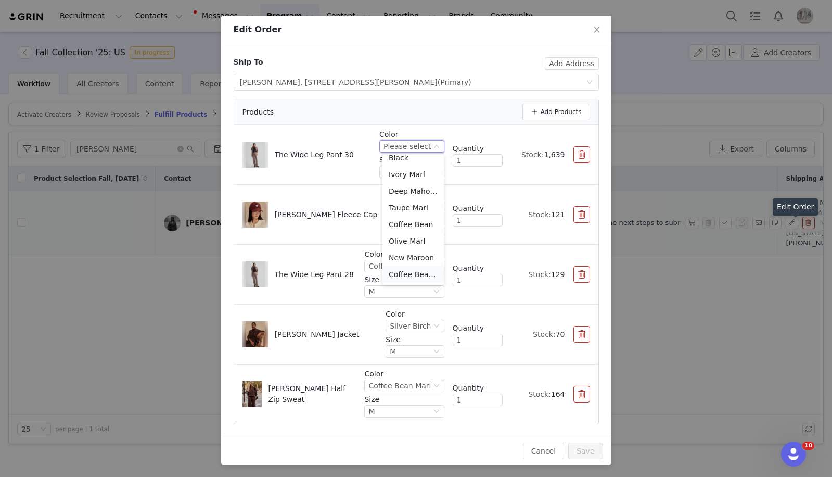
click at [403, 274] on li "Coffee Bean Marl" at bounding box center [412, 274] width 61 height 17
click at [415, 177] on div "Please select" at bounding box center [404, 171] width 80 height 12
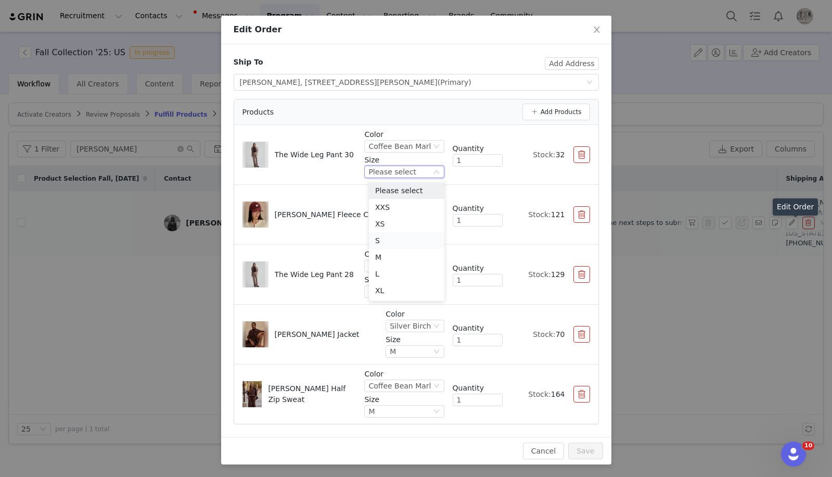
click at [402, 247] on li "S" at bounding box center [406, 240] width 75 height 17
click at [400, 168] on div "S" at bounding box center [399, 171] width 62 height 11
click at [390, 259] on li "M" at bounding box center [406, 257] width 75 height 17
click at [577, 150] on button "button" at bounding box center [581, 154] width 17 height 17
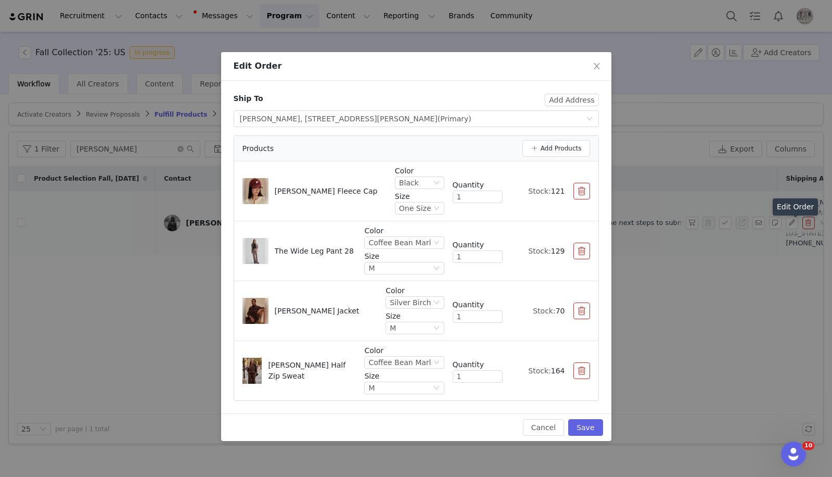
scroll to position [0, 0]
click at [592, 433] on button "Save" at bounding box center [585, 427] width 34 height 17
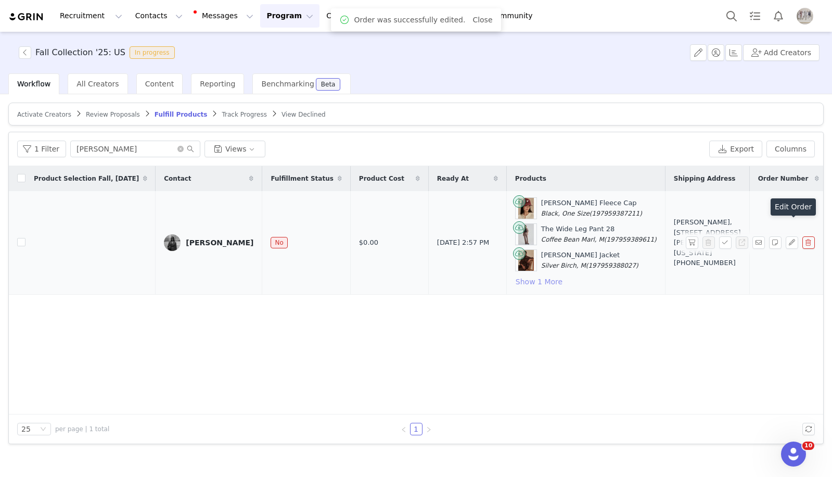
click at [526, 276] on button "Show 1 More" at bounding box center [539, 281] width 48 height 12
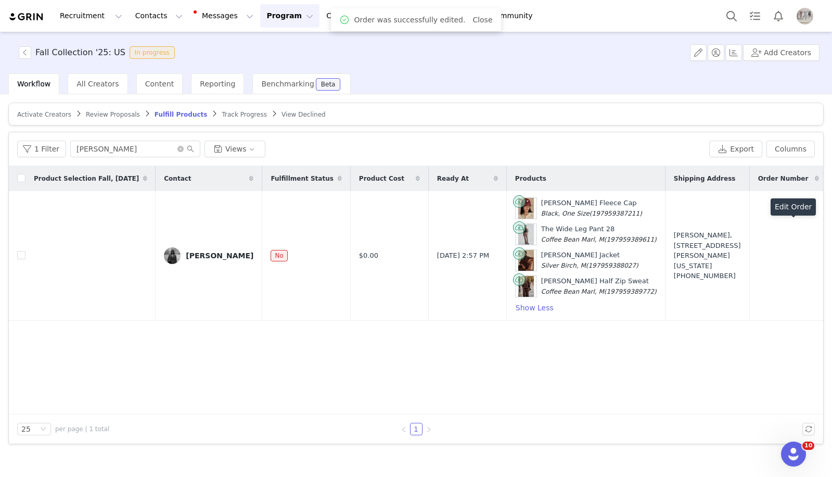
click at [688, 257] on button "button" at bounding box center [692, 255] width 12 height 12
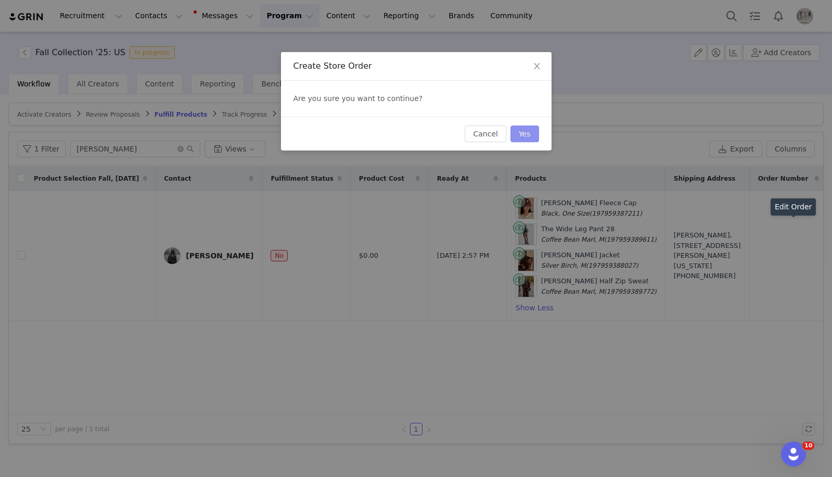
click at [525, 136] on button "Yes" at bounding box center [524, 133] width 29 height 17
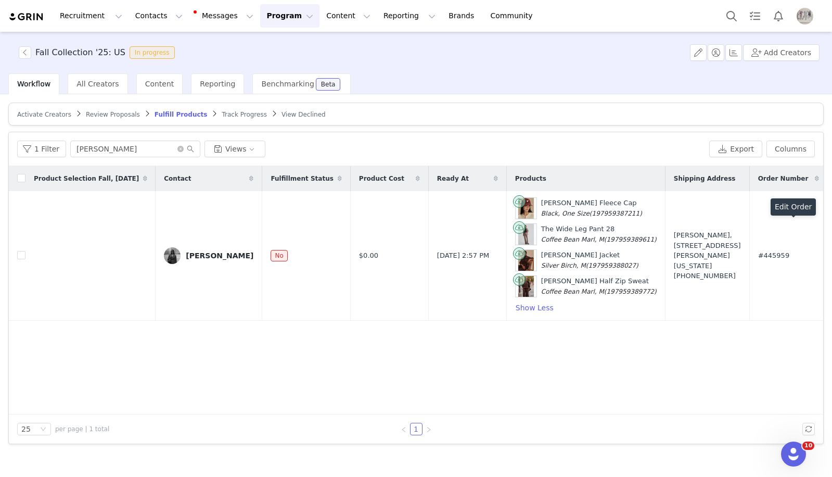
click at [284, 24] on button "Program Program" at bounding box center [289, 15] width 59 height 23
click at [284, 54] on link "Activations" at bounding box center [285, 45] width 82 height 19
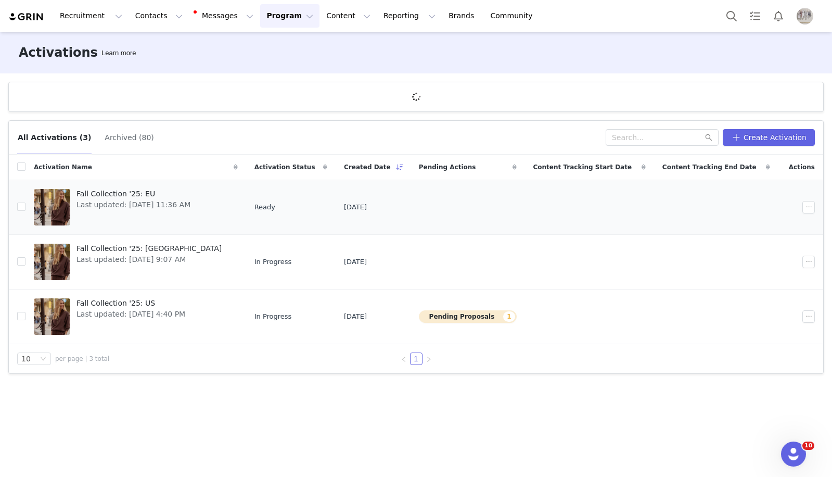
click at [99, 196] on span "Fall Collection '25: EU" at bounding box center [133, 193] width 114 height 11
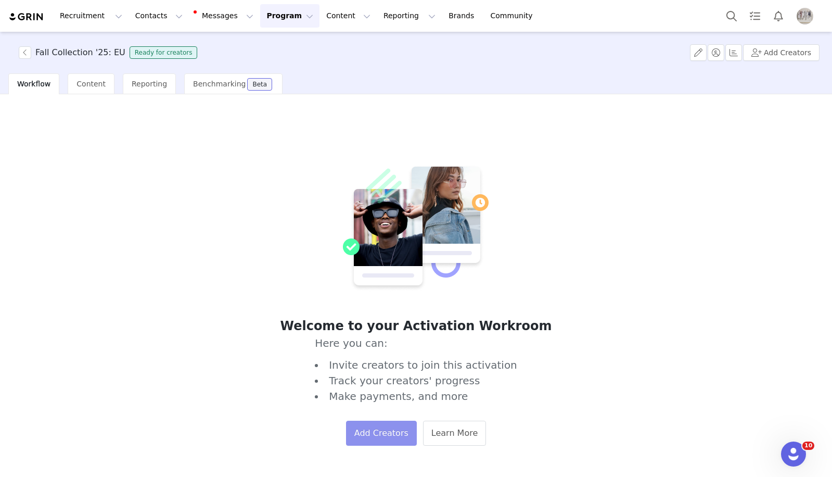
click at [386, 423] on button "Add Creators" at bounding box center [381, 432] width 71 height 25
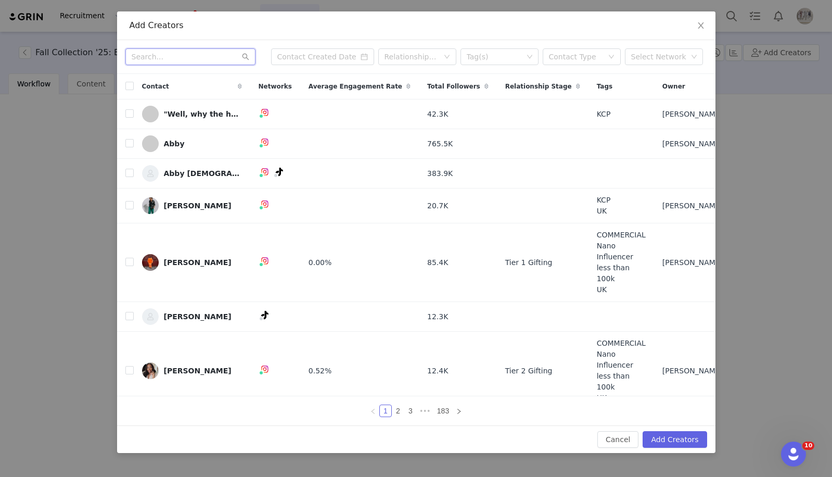
click at [148, 52] on input "text" at bounding box center [190, 56] width 130 height 17
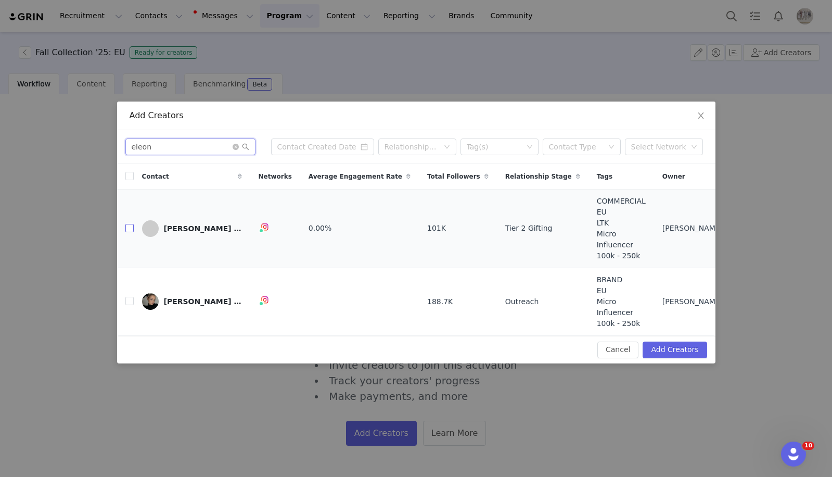
type input "eleon"
click at [127, 232] on input "checkbox" at bounding box center [129, 228] width 8 height 8
checkbox input "true"
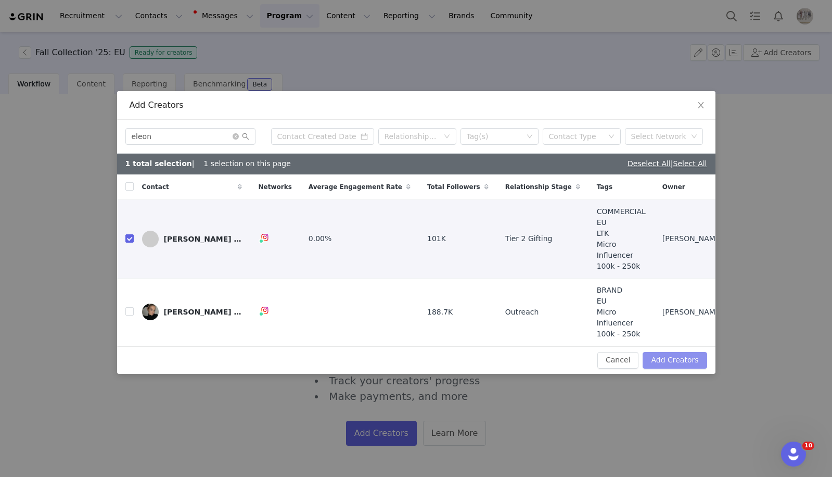
click at [659, 352] on button "Add Creators" at bounding box center [675, 360] width 64 height 17
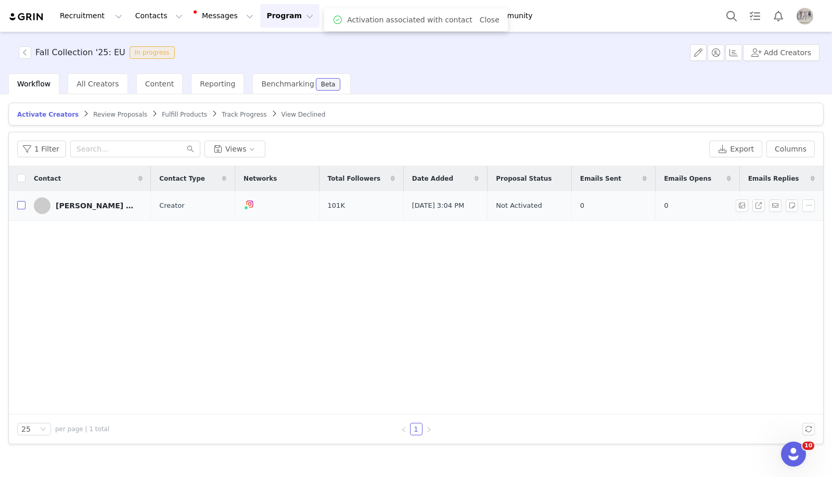
click at [17, 200] on label at bounding box center [21, 205] width 8 height 11
click at [17, 201] on input "checkbox" at bounding box center [21, 205] width 8 height 8
checkbox input "true"
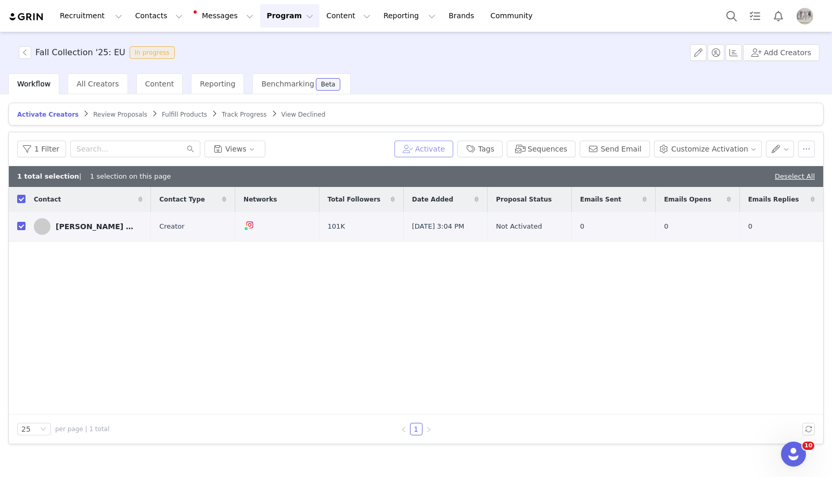
click at [428, 153] on button "Activate" at bounding box center [423, 148] width 59 height 17
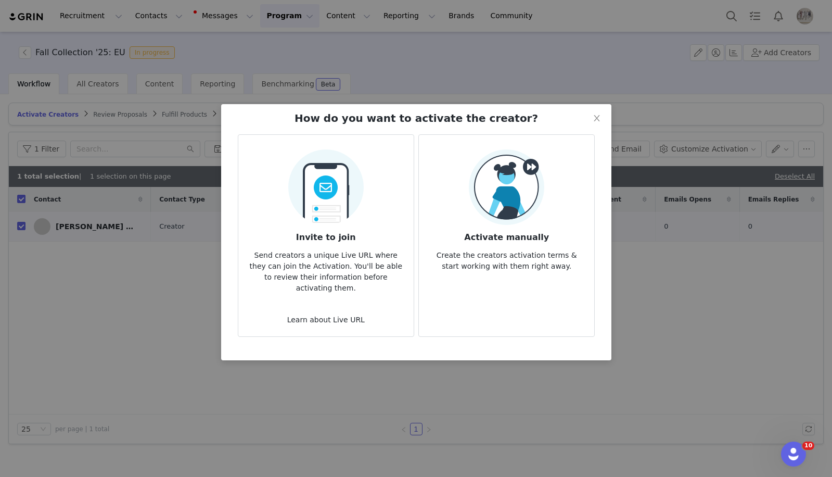
click at [528, 183] on img at bounding box center [506, 186] width 75 height 75
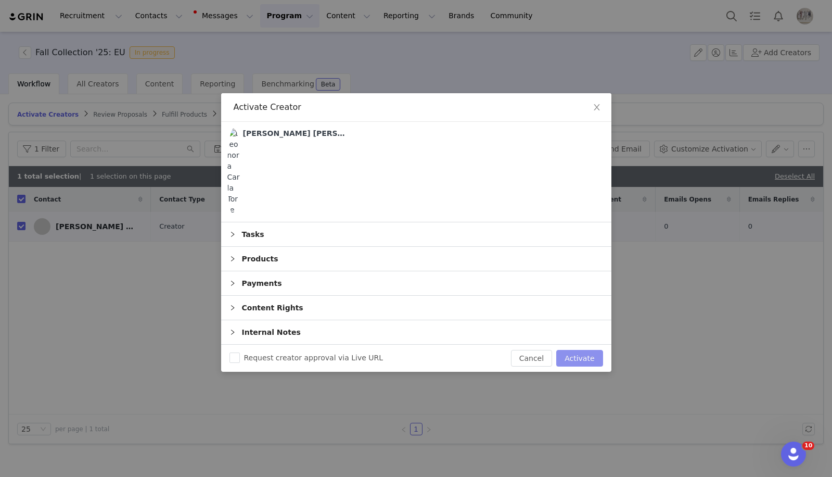
click at [584, 362] on button "Activate" at bounding box center [579, 358] width 46 height 17
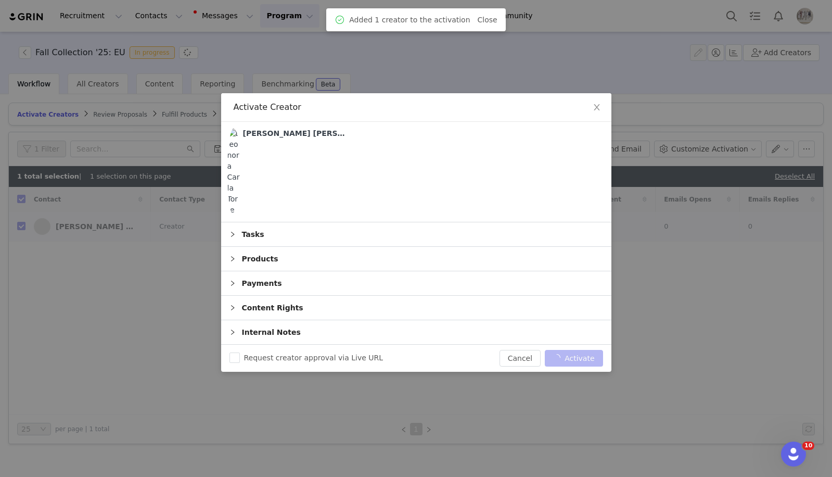
checkbox input "false"
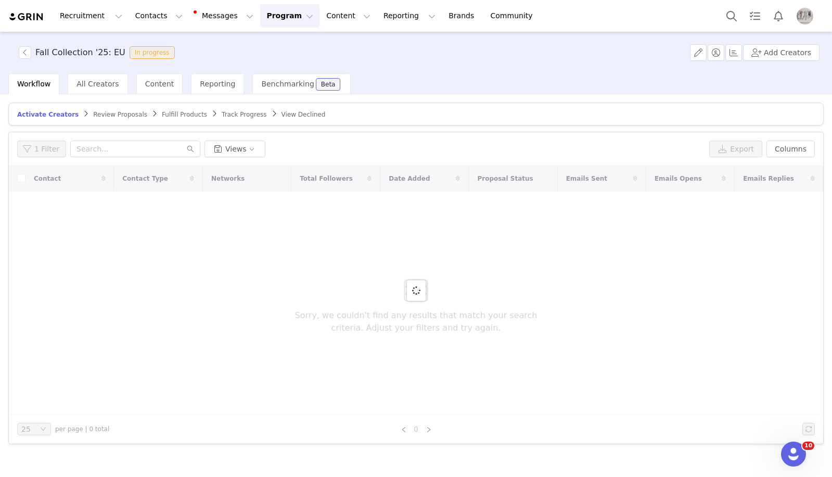
click at [164, 117] on span "Fulfill Products" at bounding box center [184, 114] width 45 height 7
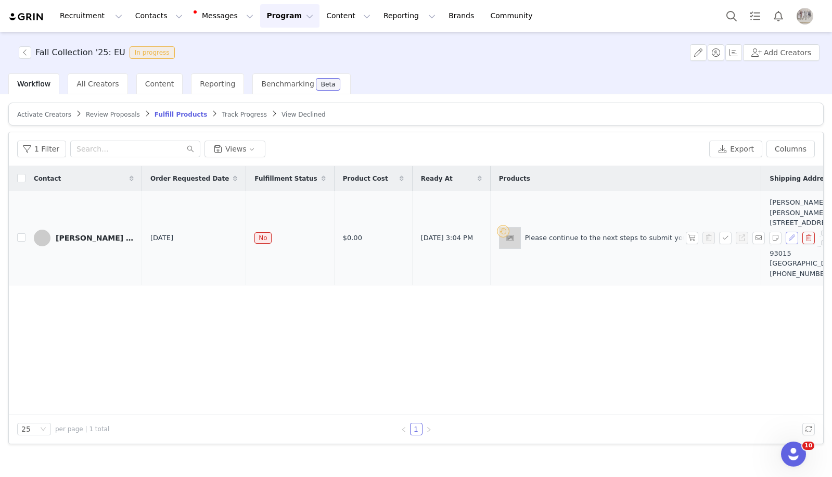
click at [788, 232] on button "button" at bounding box center [792, 238] width 12 height 12
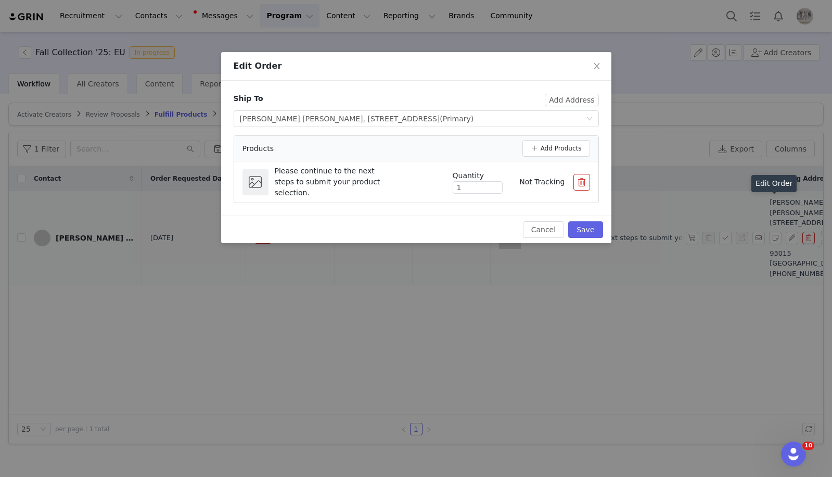
click at [573, 187] on button "button" at bounding box center [581, 182] width 17 height 17
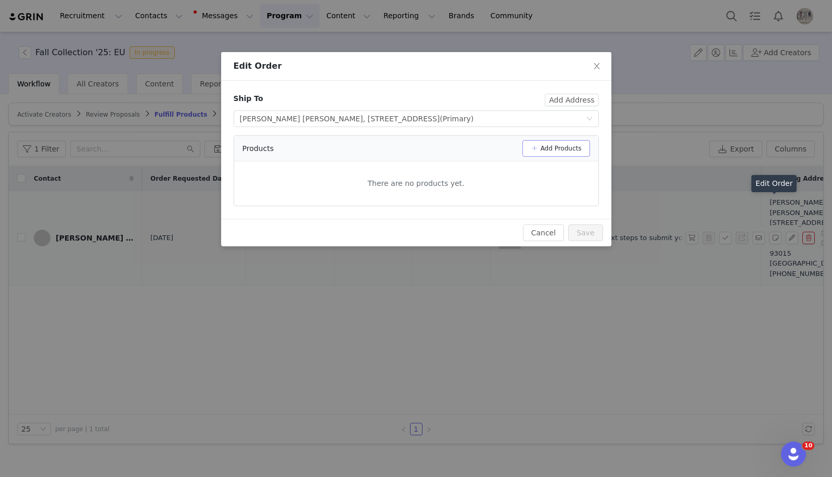
click at [573, 149] on button "Add Products" at bounding box center [556, 148] width 68 height 17
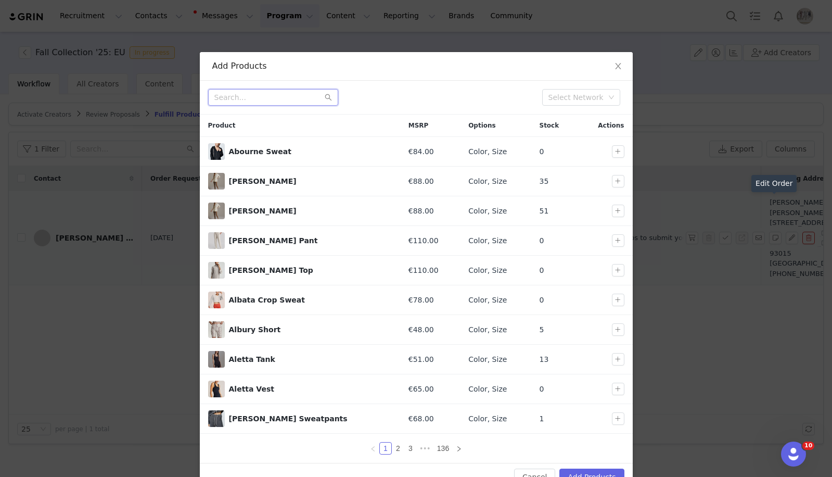
click at [246, 98] on input "text" at bounding box center [273, 97] width 130 height 17
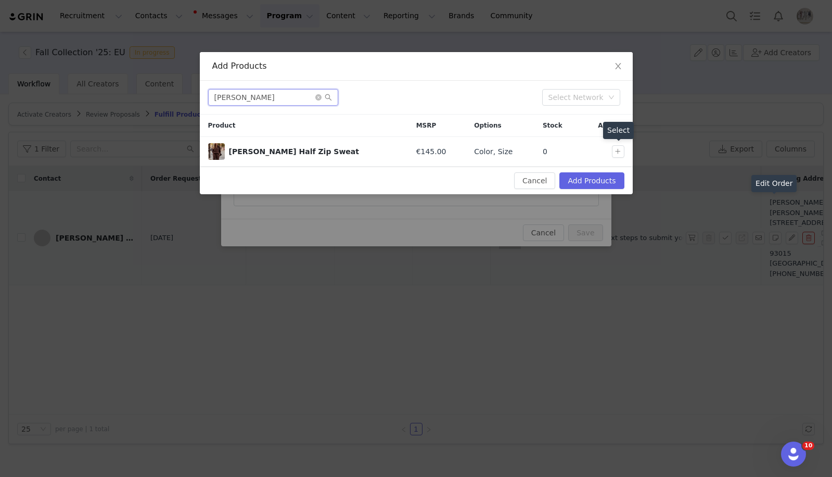
type input "[PERSON_NAME]"
click at [617, 149] on button "button" at bounding box center [618, 151] width 12 height 12
click at [615, 152] on button "button" at bounding box center [618, 151] width 12 height 12
click at [551, 176] on button "Cancel" at bounding box center [534, 180] width 41 height 17
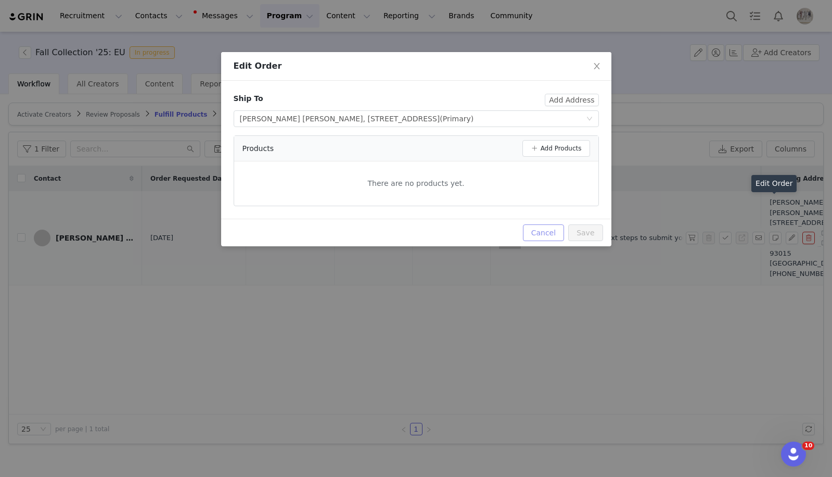
click at [555, 234] on button "Cancel" at bounding box center [543, 232] width 41 height 17
